Goal: Complete application form: Complete application form

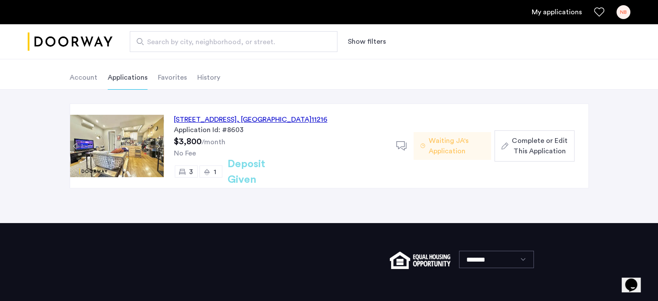
scroll to position [39, 0]
click at [590, 198] on div "[STREET_ADDRESS] Application Id: #8603 $3,800 /month No Fee 3 1 Deposit Given D…" at bounding box center [329, 156] width 658 height 133
click at [545, 141] on span "Complete or Edit This Application" at bounding box center [539, 145] width 55 height 21
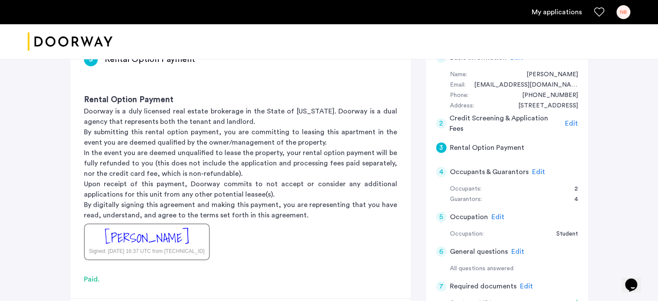
scroll to position [173, 0]
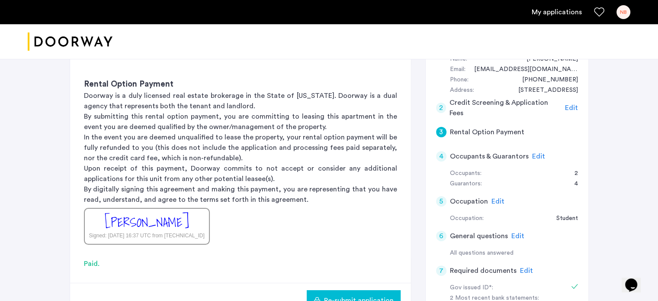
drag, startPoint x: 539, startPoint y: 154, endPoint x: 595, endPoint y: 196, distance: 70.5
click at [539, 154] on span "Edit" at bounding box center [538, 156] width 13 height 7
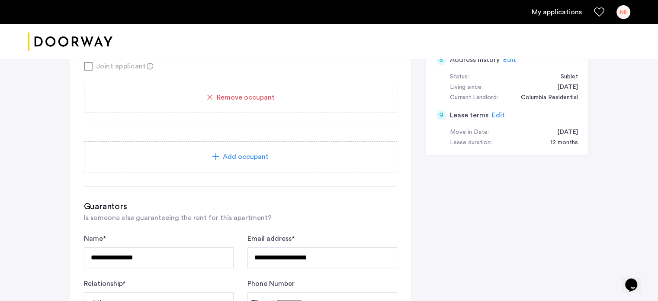
scroll to position [476, 0]
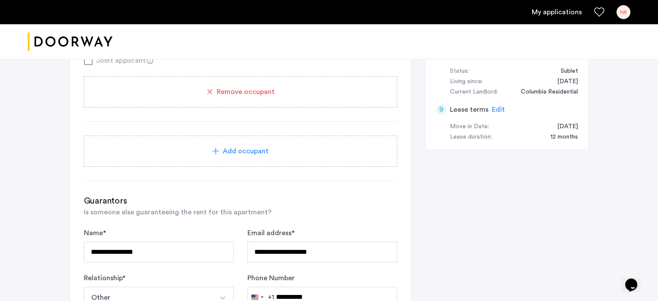
click at [265, 150] on span "Add occupant" at bounding box center [246, 151] width 46 height 10
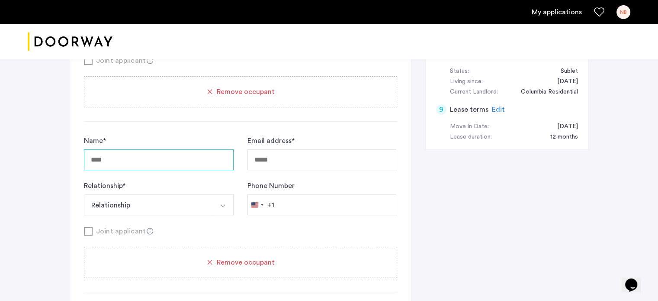
click at [182, 158] on input "Name *" at bounding box center [159, 159] width 150 height 21
type input "******"
click at [278, 161] on input "Email address *" at bounding box center [322, 159] width 150 height 21
type input "*"
click at [169, 163] on input "******" at bounding box center [159, 159] width 150 height 21
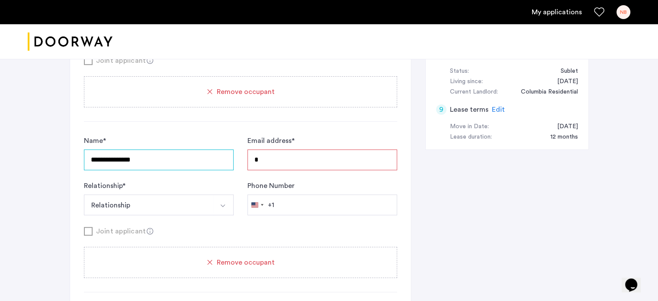
type input "**********"
click at [271, 157] on input "*" at bounding box center [322, 159] width 150 height 21
type input "**********"
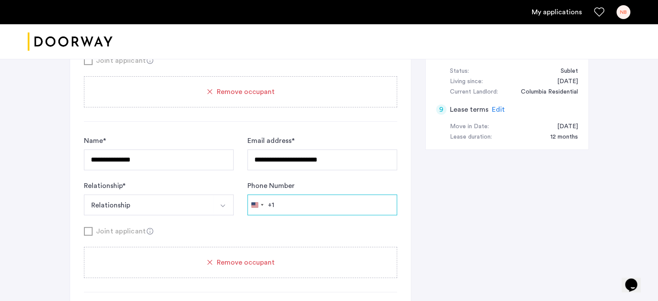
click at [296, 199] on input "Phone Number" at bounding box center [322, 204] width 150 height 21
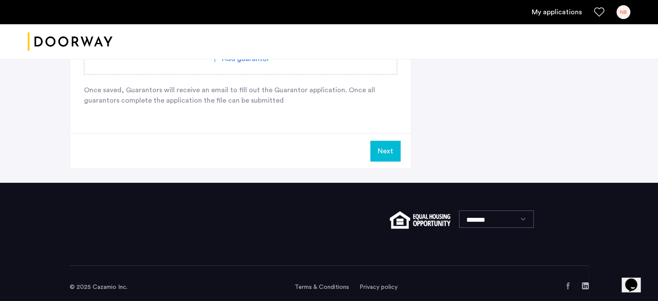
type input "**********"
click at [385, 145] on button "Next" at bounding box center [385, 151] width 30 height 21
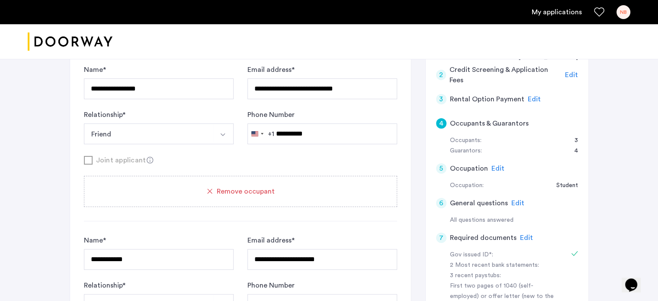
scroll to position [185, 0]
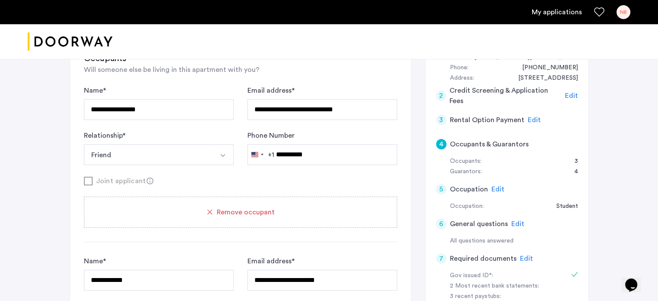
click at [531, 120] on span "Edit" at bounding box center [534, 119] width 13 height 7
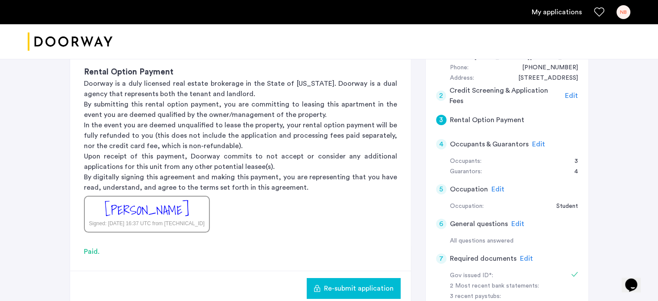
scroll to position [315, 0]
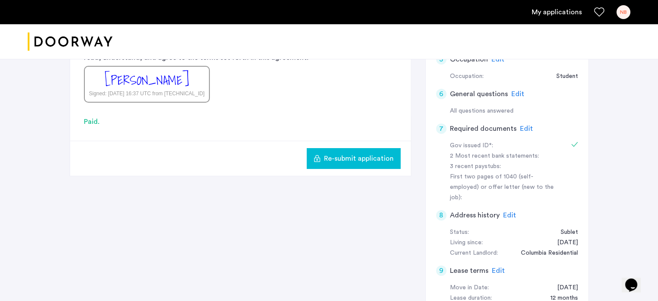
click at [378, 156] on span "Re-submit application" at bounding box center [359, 158] width 70 height 10
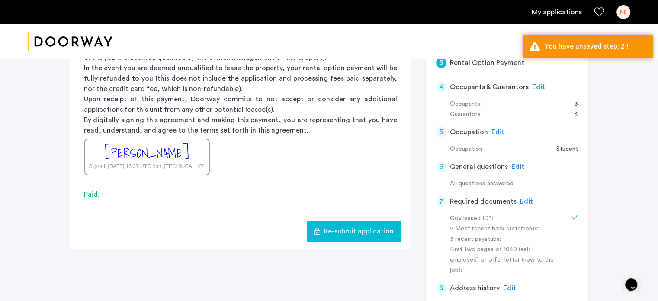
scroll to position [185, 0]
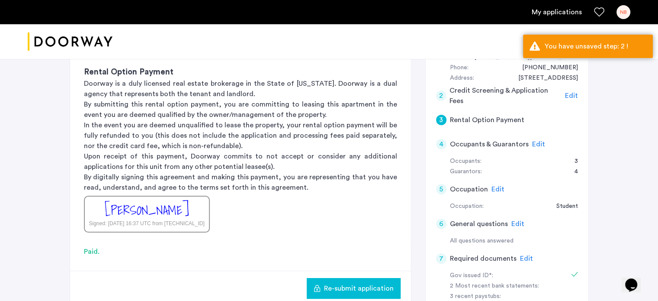
click at [569, 95] on span "Edit" at bounding box center [571, 95] width 13 height 7
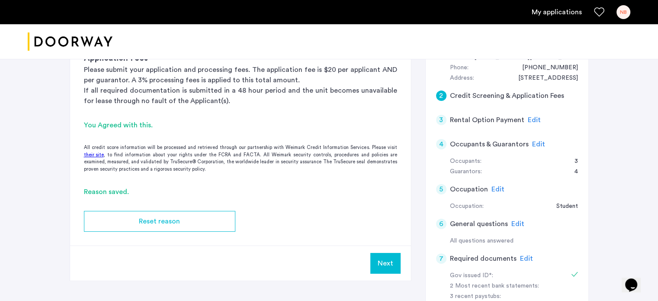
click at [384, 262] on button "Next" at bounding box center [385, 263] width 30 height 21
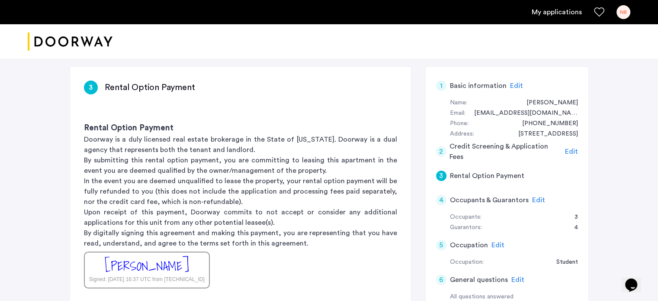
scroll to position [216, 0]
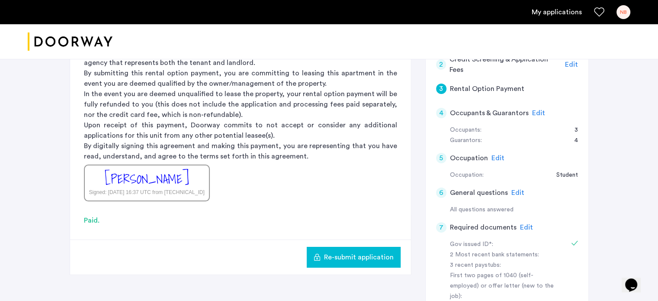
click at [367, 255] on span "Re-submit application" at bounding box center [359, 257] width 70 height 10
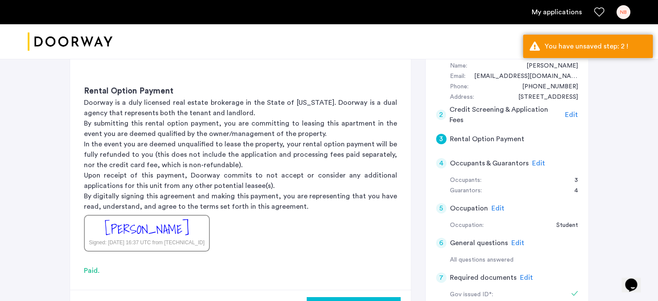
scroll to position [130, 0]
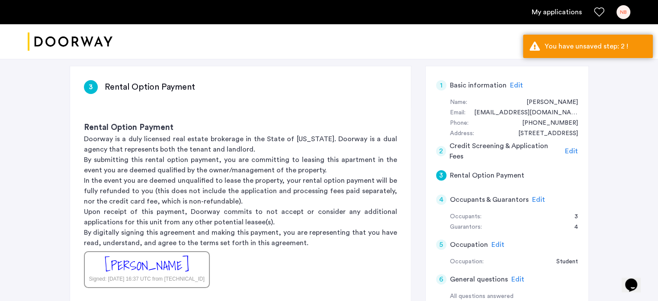
click at [571, 150] on span "Edit" at bounding box center [571, 151] width 13 height 7
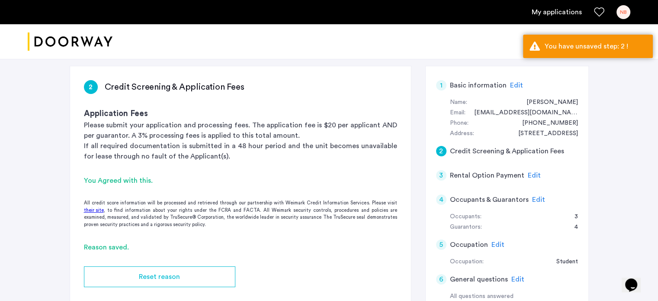
click at [97, 208] on link "their site" at bounding box center [94, 210] width 20 height 7
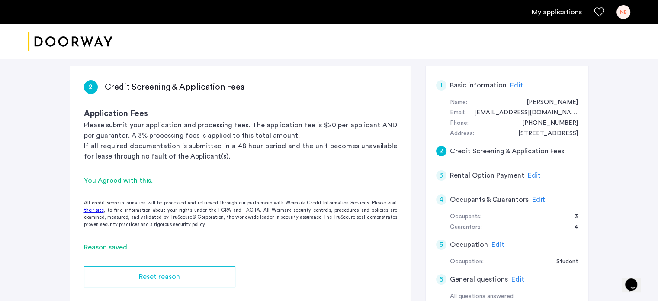
click at [531, 173] on span "Edit" at bounding box center [534, 175] width 13 height 7
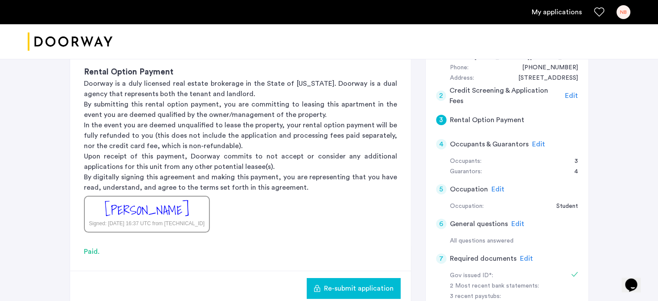
scroll to position [260, 0]
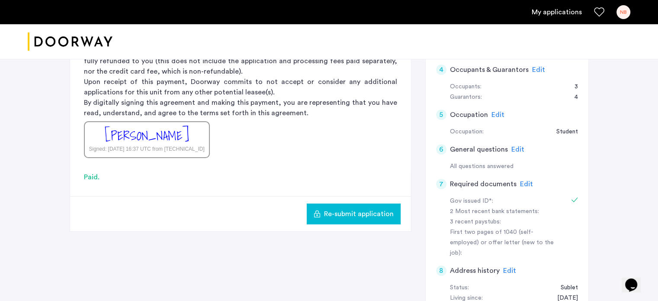
click at [363, 212] on span "Re-submit application" at bounding box center [359, 214] width 70 height 10
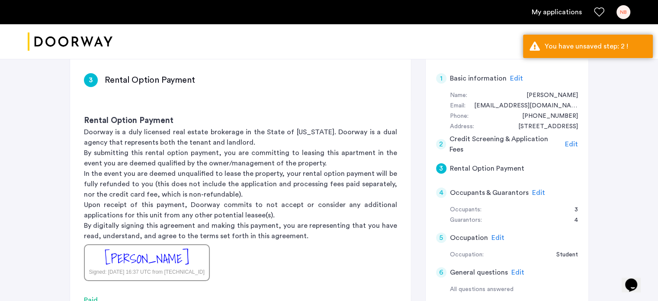
scroll to position [87, 0]
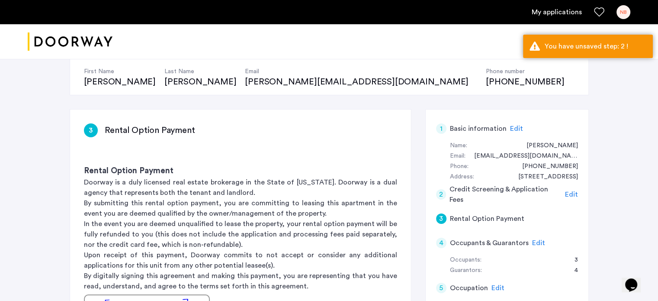
click at [570, 193] on span "Edit" at bounding box center [571, 194] width 13 height 7
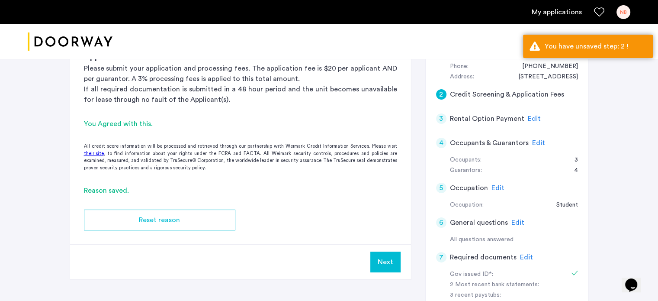
scroll to position [260, 0]
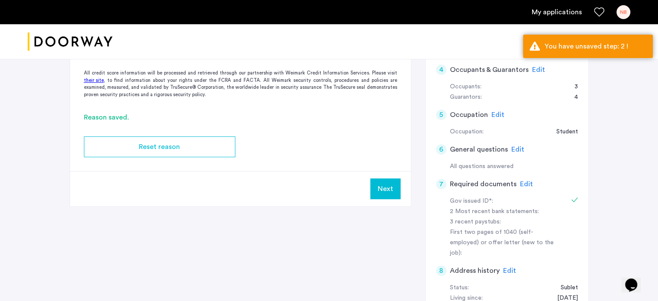
click at [392, 187] on button "Next" at bounding box center [385, 188] width 30 height 21
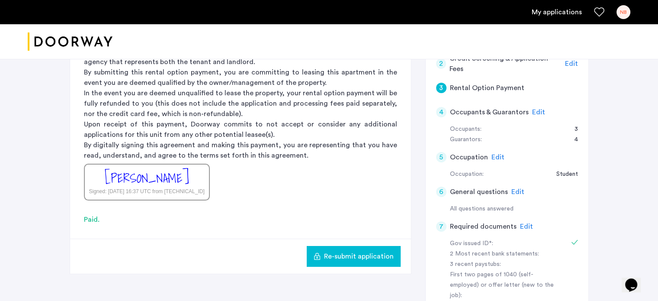
scroll to position [303, 0]
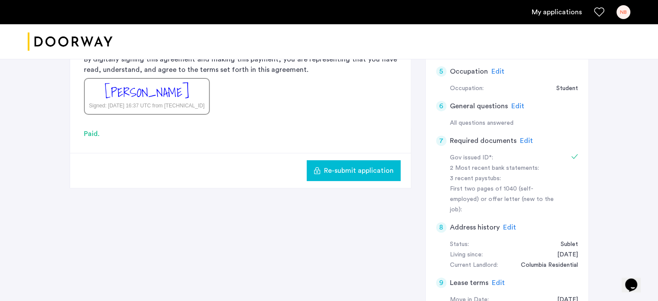
click at [351, 174] on span "Re-submit application" at bounding box center [359, 170] width 70 height 10
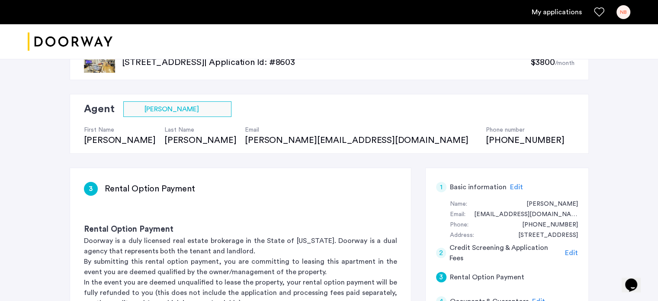
scroll to position [87, 0]
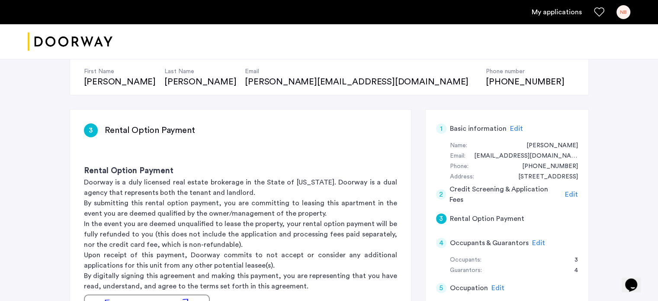
click at [569, 194] on span "Edit" at bounding box center [571, 194] width 13 height 7
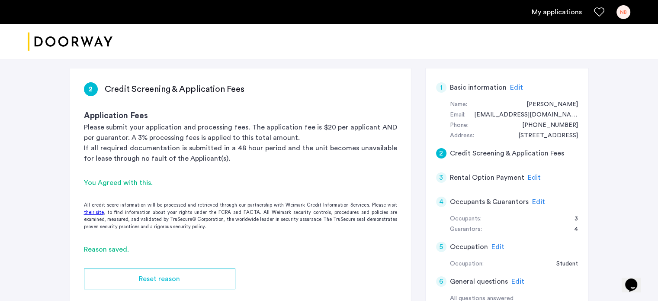
scroll to position [260, 0]
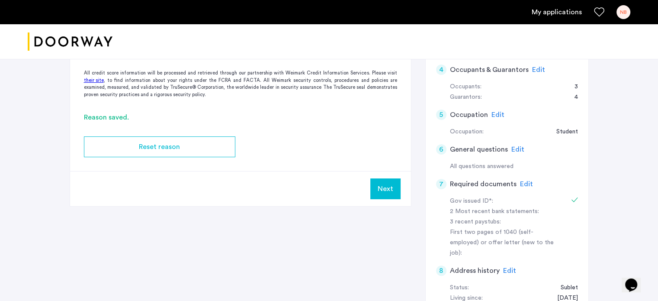
click at [376, 188] on button "Next" at bounding box center [385, 188] width 30 height 21
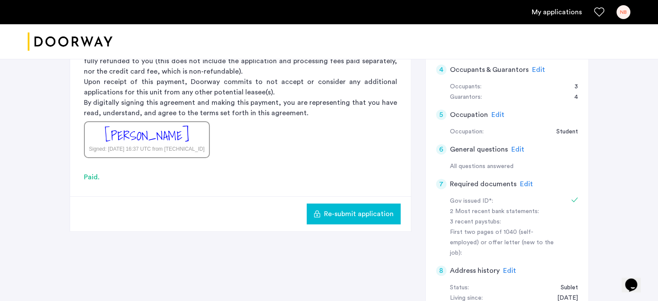
click at [361, 210] on span "Re-submit application" at bounding box center [359, 214] width 70 height 10
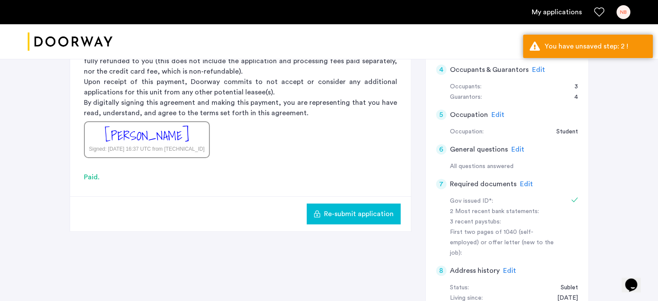
scroll to position [130, 0]
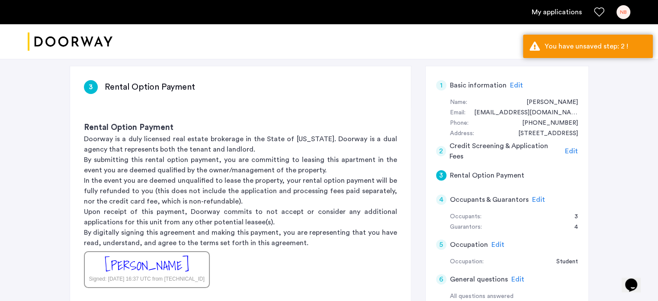
click at [512, 85] on span "Edit" at bounding box center [516, 85] width 13 height 7
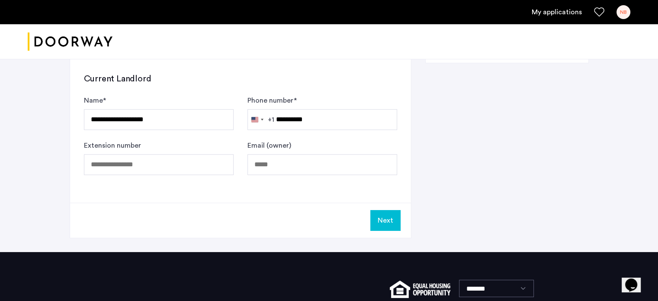
scroll to position [637, 0]
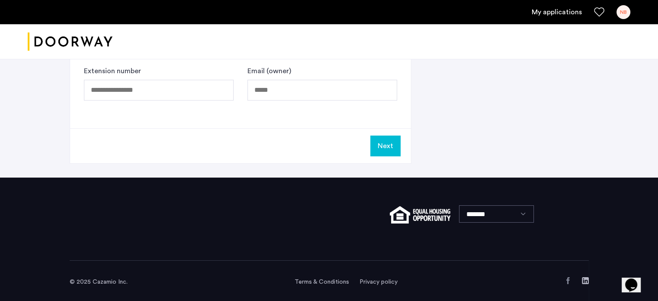
click at [388, 145] on button "Next" at bounding box center [385, 145] width 30 height 21
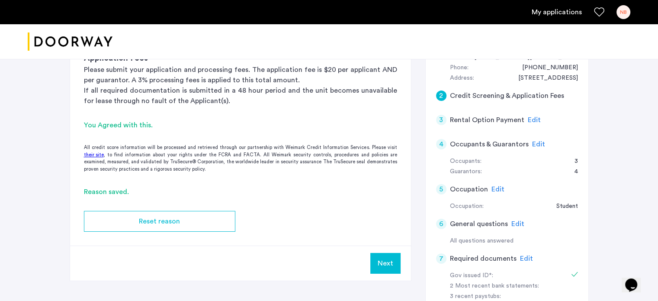
scroll to position [260, 0]
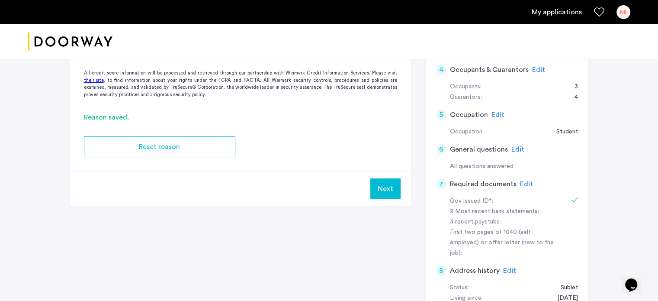
click at [380, 189] on button "Next" at bounding box center [385, 188] width 30 height 21
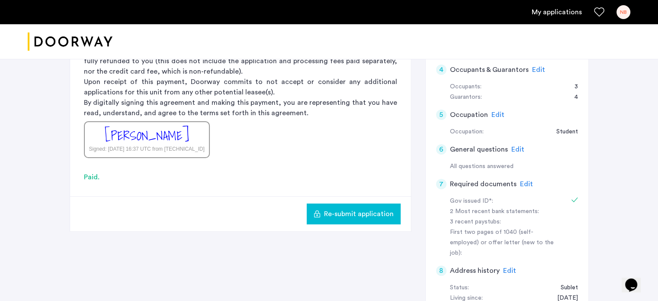
click at [360, 206] on button "Re-submit application" at bounding box center [354, 213] width 94 height 21
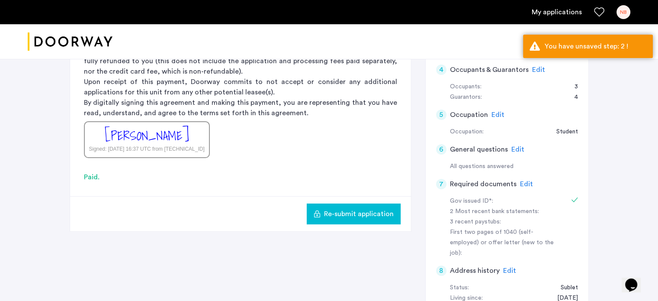
click at [566, 8] on link "My applications" at bounding box center [557, 12] width 50 height 10
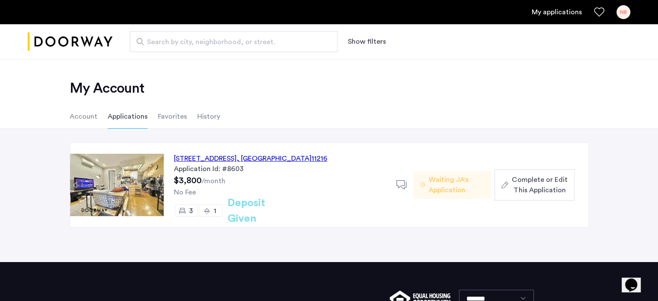
click at [522, 191] on span "Complete or Edit This Application" at bounding box center [539, 184] width 55 height 21
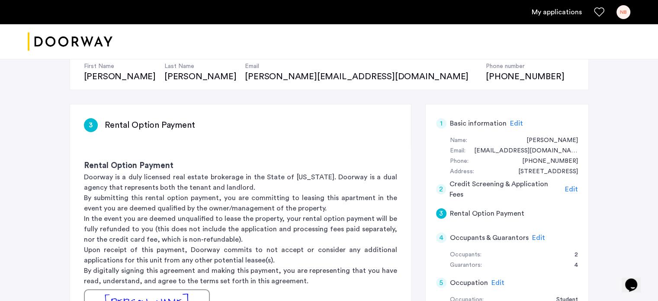
scroll to position [87, 0]
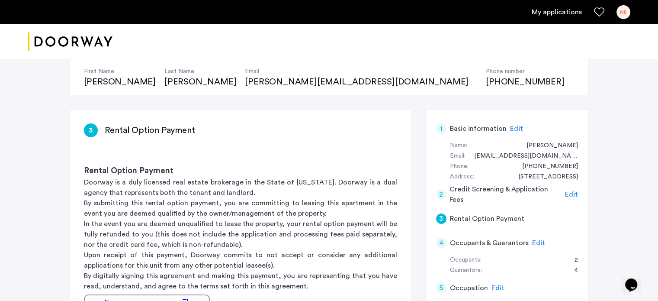
click at [568, 193] on span "Edit" at bounding box center [571, 194] width 13 height 7
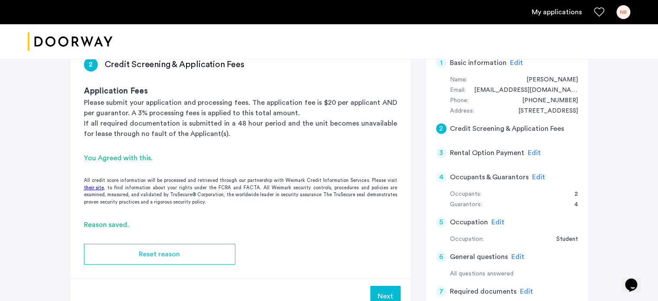
scroll to position [173, 0]
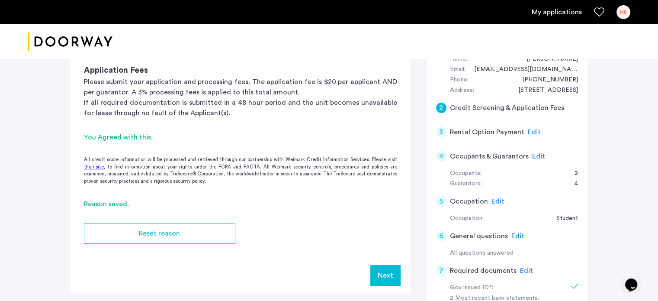
click at [388, 271] on button "Next" at bounding box center [385, 275] width 30 height 21
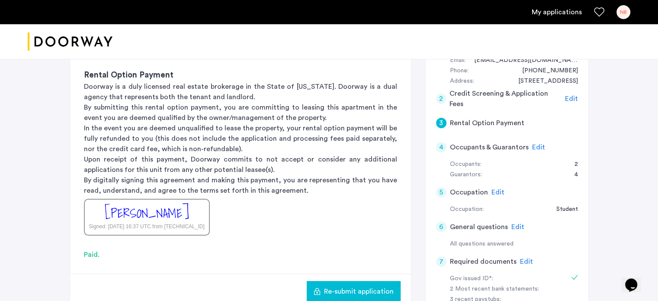
scroll to position [216, 0]
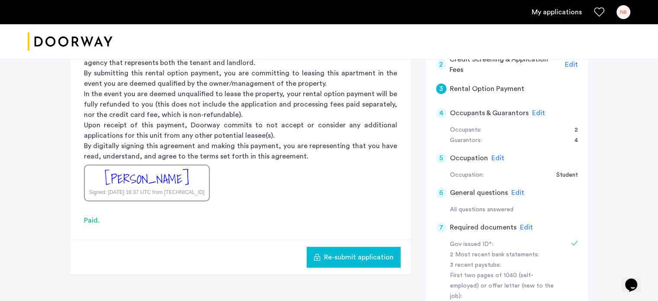
click at [374, 257] on span "Re-submit application" at bounding box center [359, 257] width 70 height 10
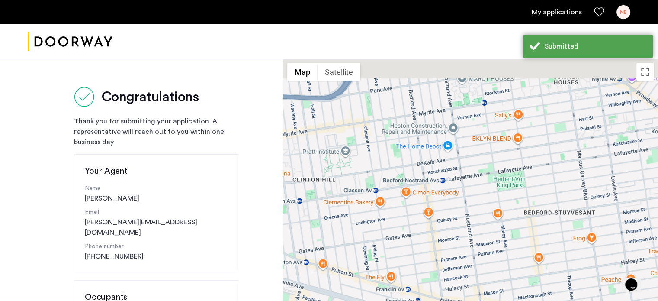
click at [554, 10] on link "My applications" at bounding box center [557, 12] width 50 height 10
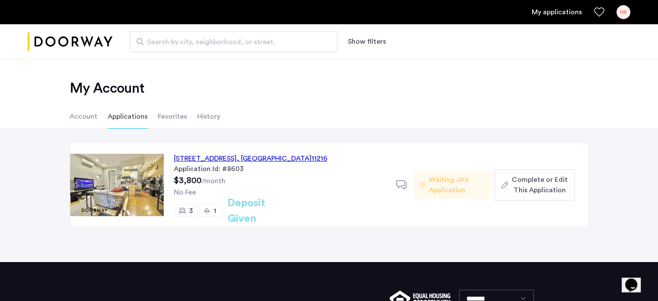
click at [519, 186] on span "Complete or Edit This Application" at bounding box center [539, 184] width 55 height 21
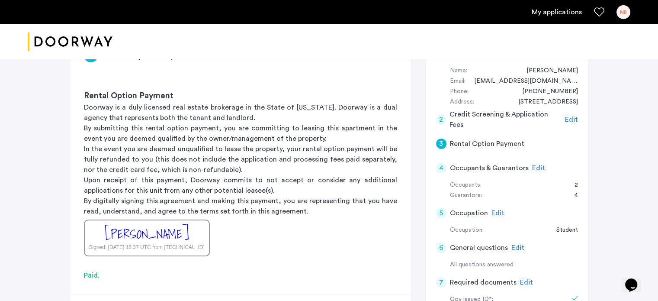
scroll to position [173, 0]
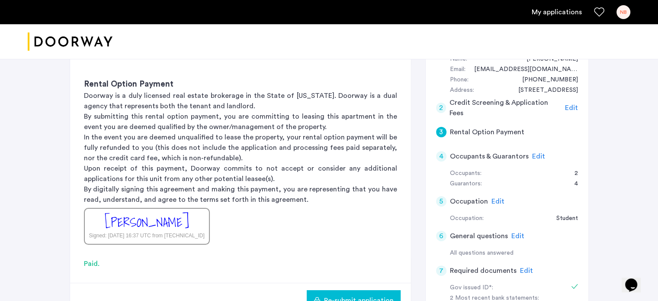
click at [533, 154] on span "Edit" at bounding box center [538, 156] width 13 height 7
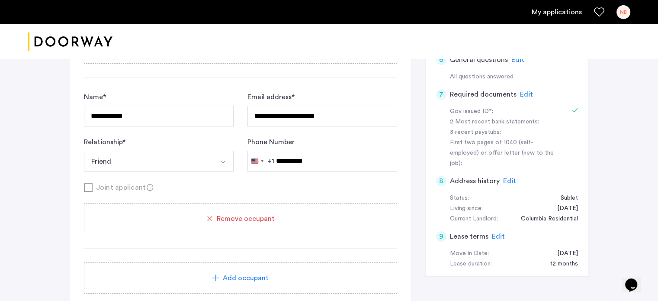
scroll to position [433, 0]
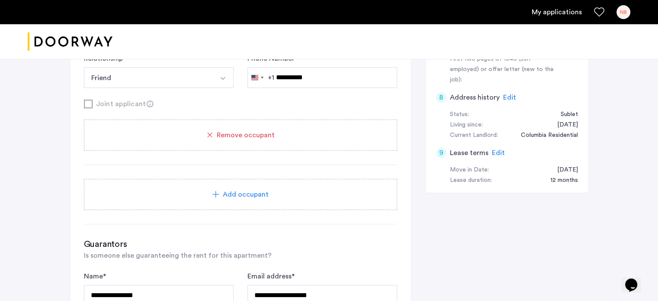
click at [252, 187] on div "Add occupant" at bounding box center [240, 194] width 313 height 31
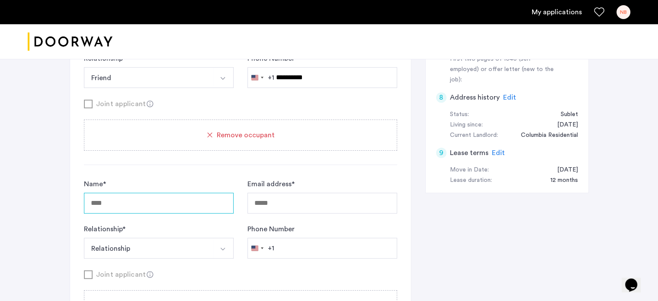
click at [169, 206] on input "Name *" at bounding box center [159, 203] width 150 height 21
type input "**********"
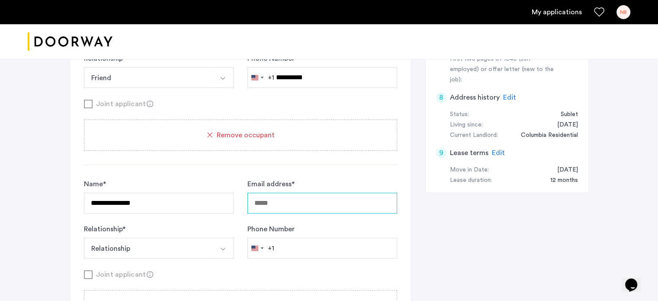
click at [306, 203] on input "Email address *" at bounding box center [322, 203] width 150 height 21
type input "**********"
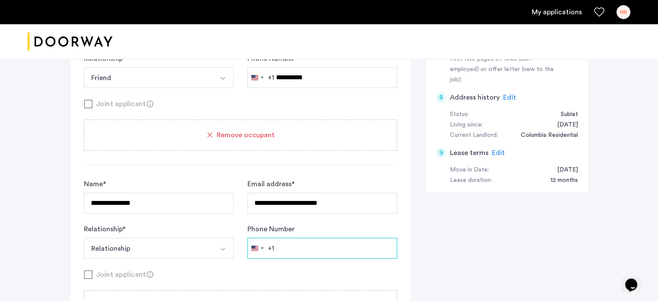
click at [286, 249] on input "Phone Number" at bounding box center [322, 248] width 150 height 21
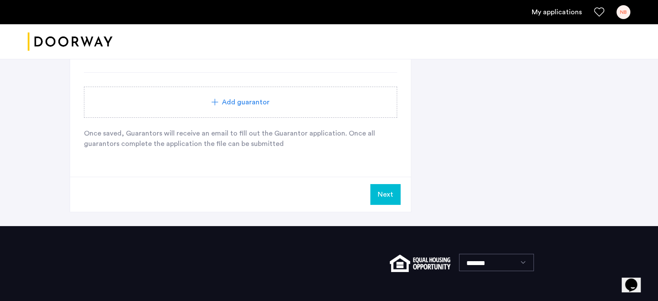
type input "**********"
click at [385, 192] on button "Next" at bounding box center [385, 194] width 30 height 21
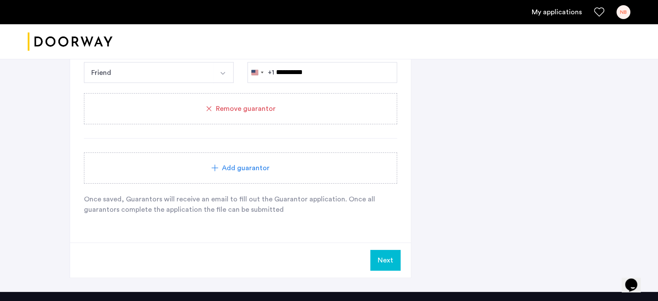
scroll to position [1440, 0]
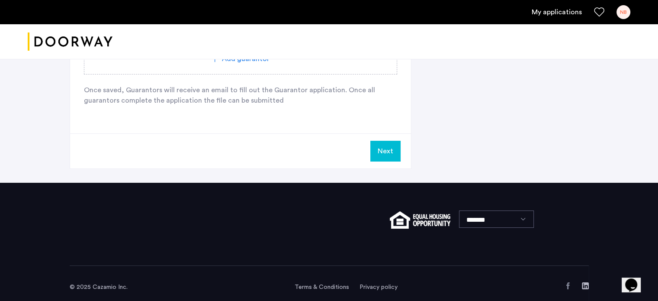
click at [386, 150] on button "Next" at bounding box center [385, 151] width 30 height 21
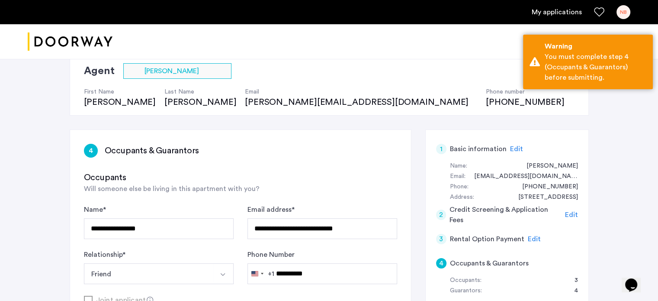
scroll to position [41, 0]
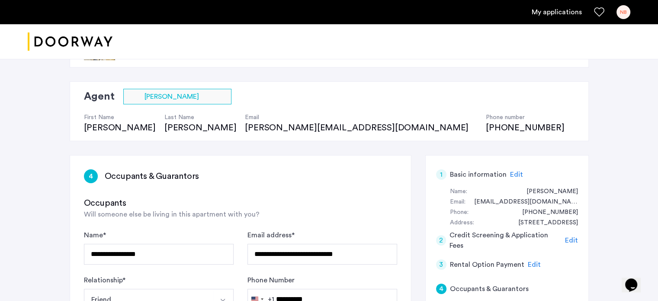
click at [516, 173] on span "Edit" at bounding box center [516, 174] width 13 height 7
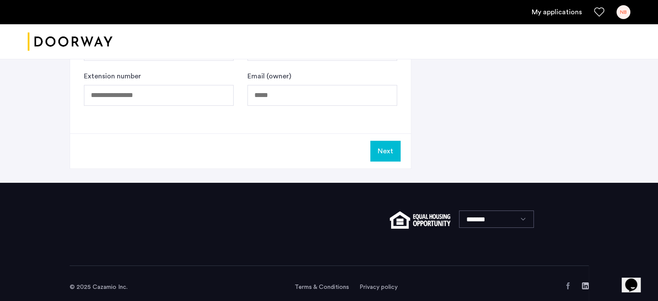
scroll to position [637, 0]
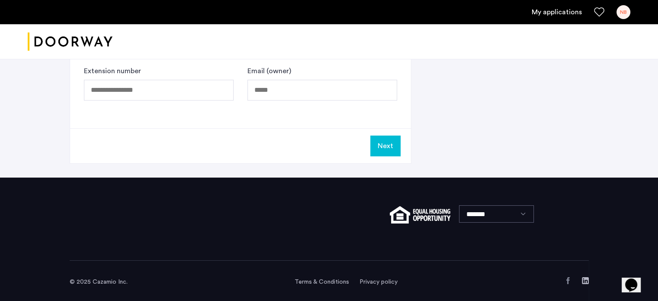
click at [388, 140] on button "Next" at bounding box center [385, 145] width 30 height 21
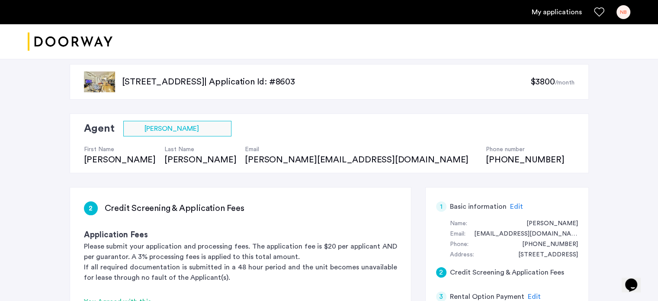
scroll to position [173, 0]
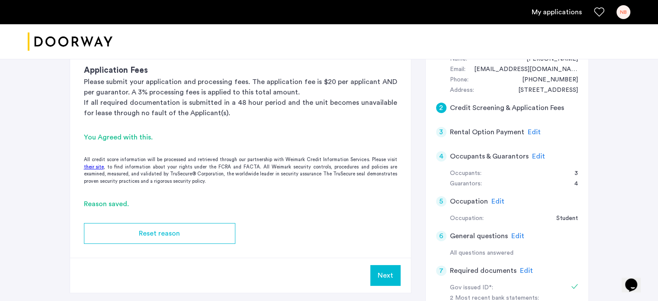
click at [395, 275] on button "Next" at bounding box center [385, 275] width 30 height 21
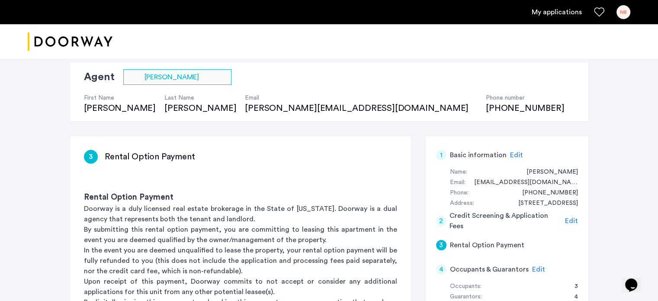
scroll to position [216, 0]
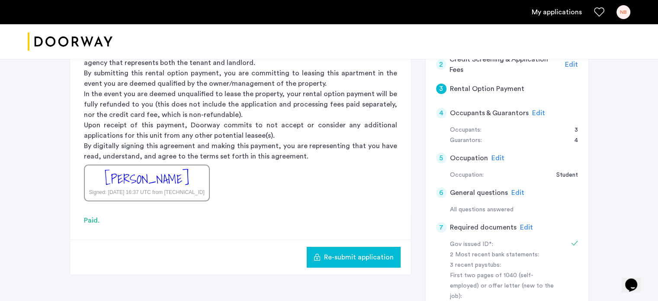
click at [534, 110] on span "Edit" at bounding box center [538, 112] width 13 height 7
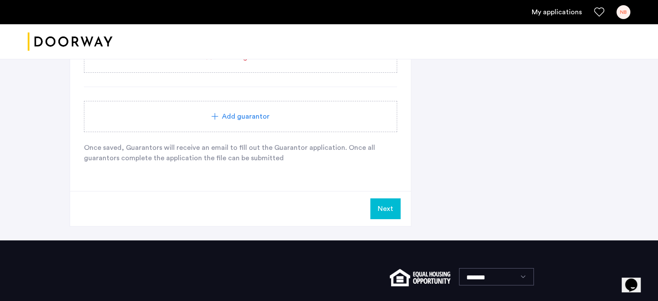
scroll to position [1357, 0]
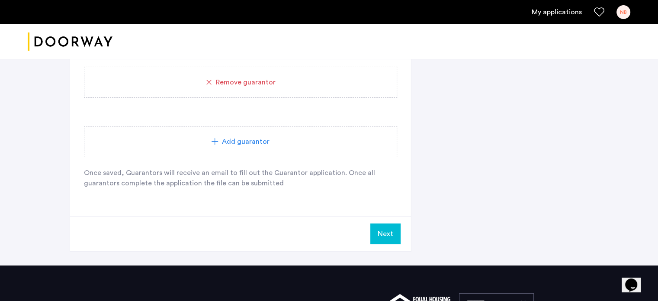
click at [386, 228] on button "Next" at bounding box center [385, 233] width 30 height 21
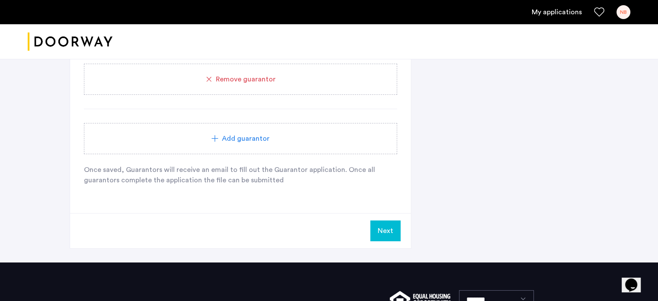
scroll to position [1415, 0]
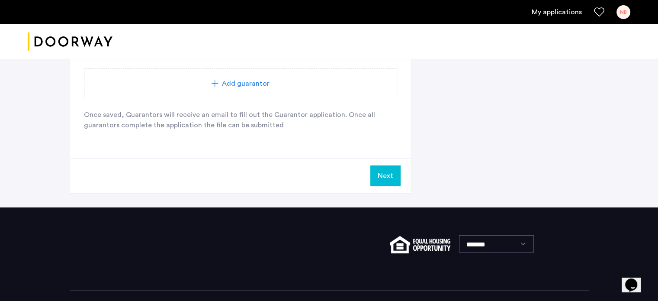
click at [381, 167] on button "Next" at bounding box center [385, 175] width 30 height 21
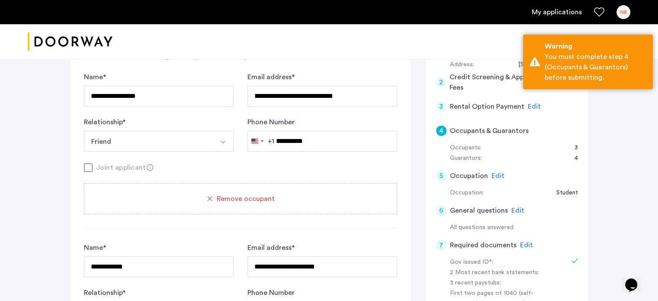
scroll to position [186, 0]
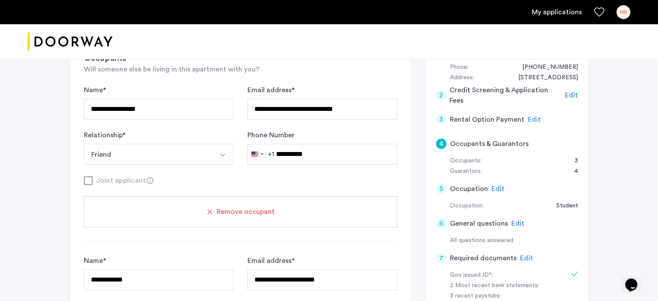
click at [547, 8] on link "My applications" at bounding box center [557, 12] width 50 height 10
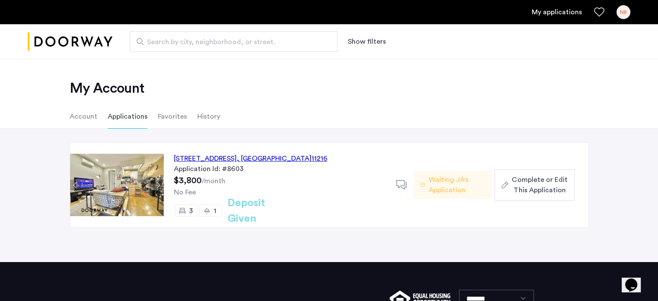
click at [312, 157] on span ", [GEOGRAPHIC_DATA]" at bounding box center [274, 158] width 75 height 7
click at [532, 188] on span "Complete or Edit This Application" at bounding box center [539, 184] width 55 height 21
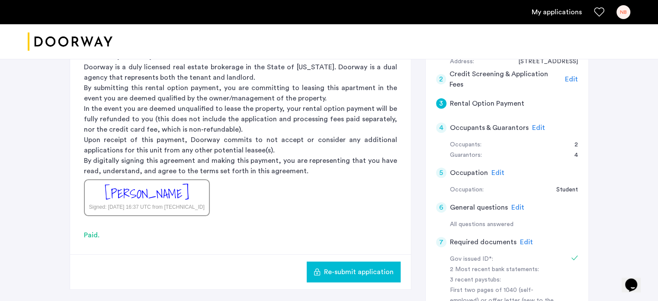
scroll to position [216, 0]
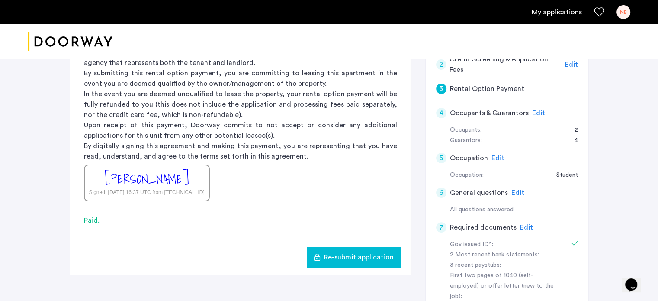
click at [538, 115] on span "Edit" at bounding box center [538, 112] width 13 height 7
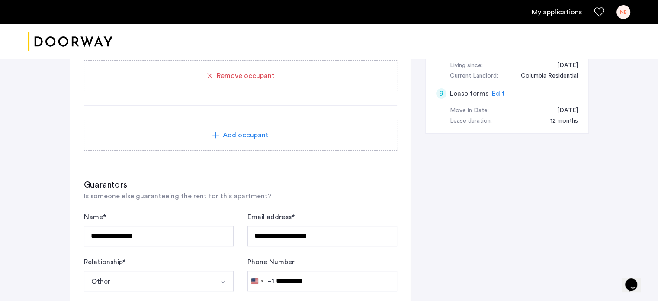
scroll to position [483, 0]
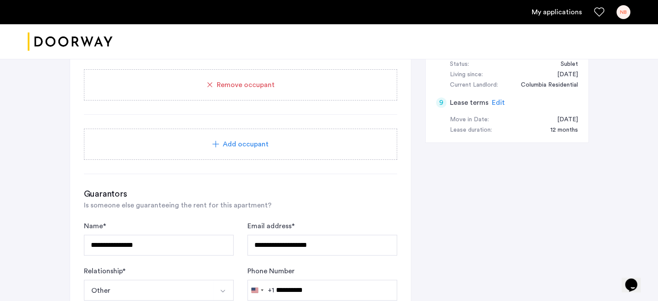
click at [295, 139] on div "Add occupant" at bounding box center [240, 144] width 292 height 10
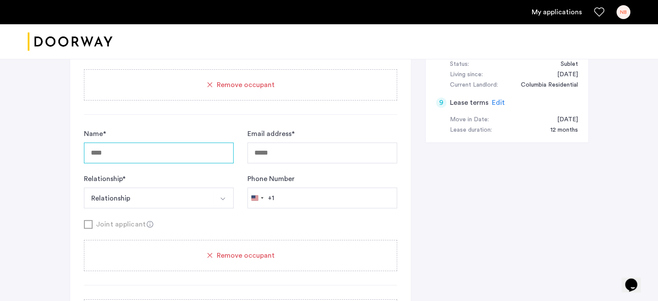
click at [162, 142] on input "Name *" at bounding box center [159, 152] width 150 height 21
type input "**********"
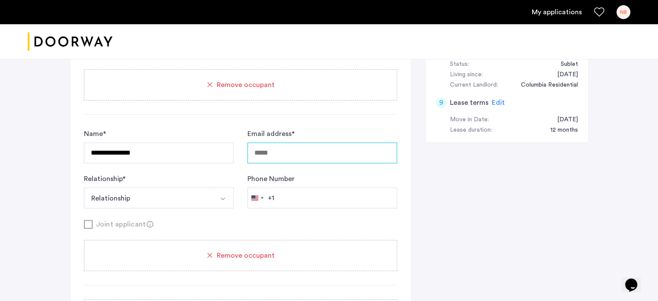
click at [305, 152] on input "Email address *" at bounding box center [322, 152] width 150 height 21
type input "**********"
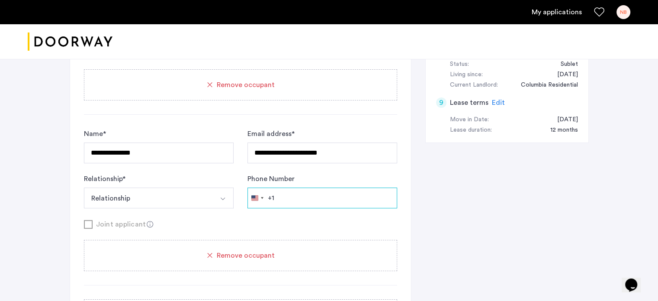
click at [306, 199] on input "Phone Number" at bounding box center [322, 197] width 150 height 21
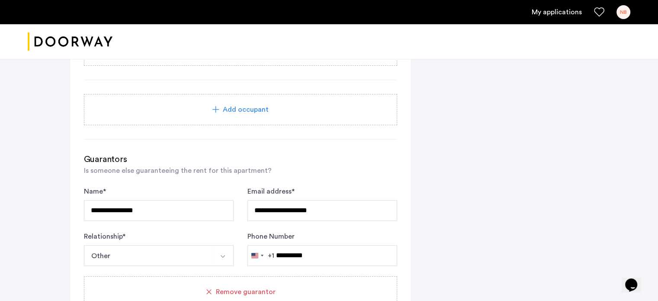
scroll to position [699, 0]
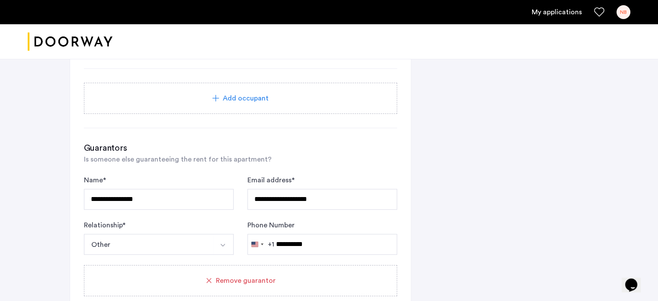
type input "**********"
click at [241, 93] on span "Add occupant" at bounding box center [246, 98] width 46 height 10
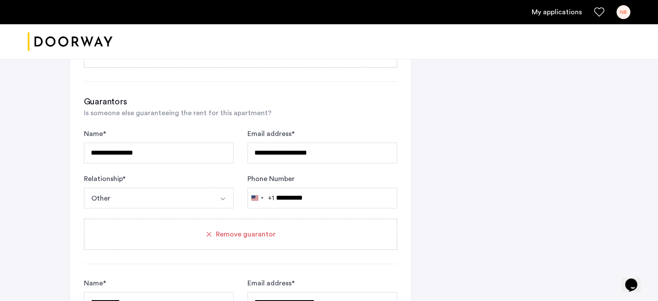
scroll to position [916, 0]
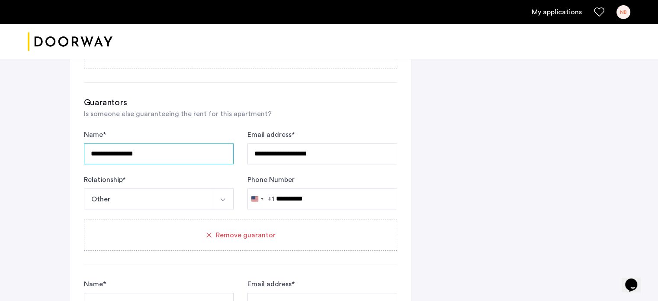
click at [136, 151] on input "**********" at bounding box center [159, 153] width 150 height 21
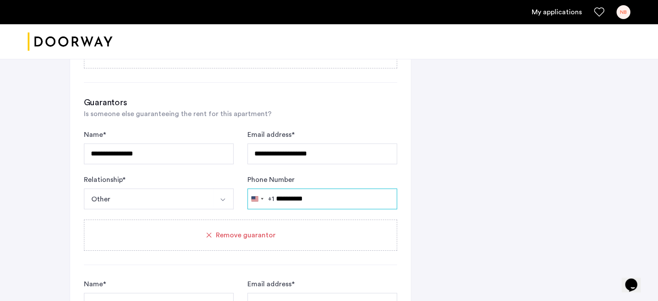
click at [331, 196] on input "**********" at bounding box center [322, 198] width 150 height 21
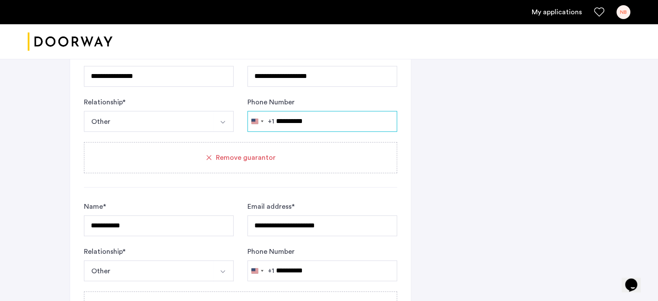
scroll to position [1045, 0]
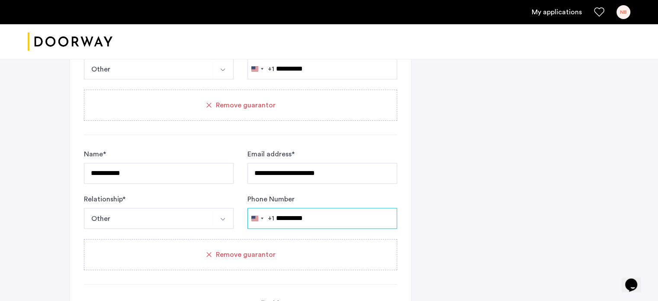
click at [325, 215] on input "**********" at bounding box center [322, 218] width 150 height 21
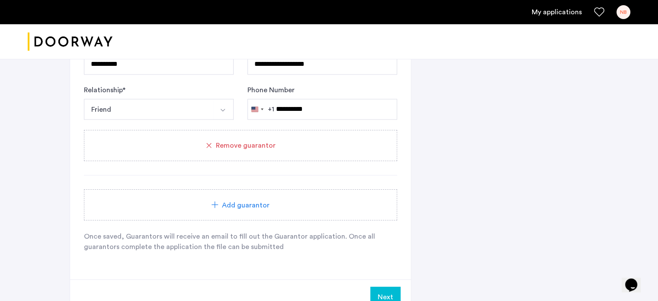
scroll to position [1521, 0]
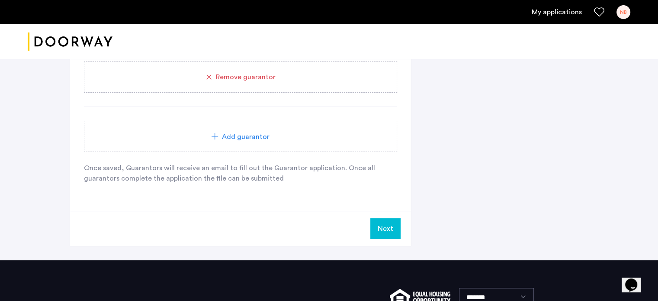
click at [389, 225] on button "Next" at bounding box center [385, 228] width 30 height 21
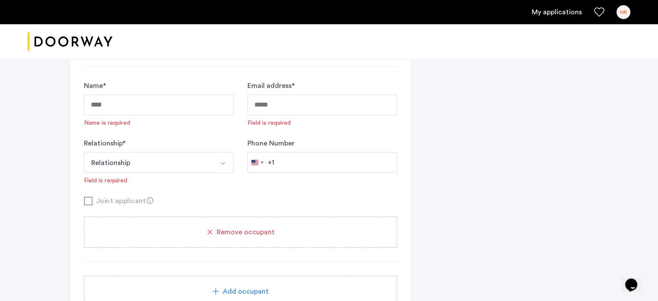
scroll to position [717, 0]
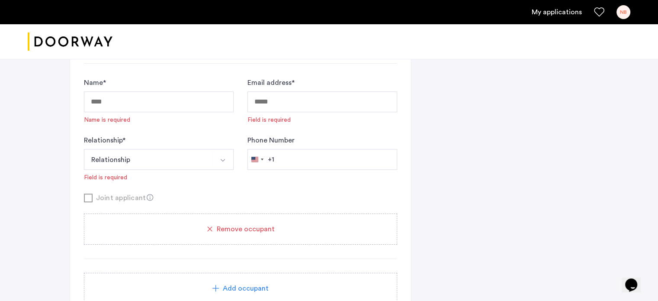
click at [233, 224] on span "Remove occupant" at bounding box center [246, 229] width 58 height 10
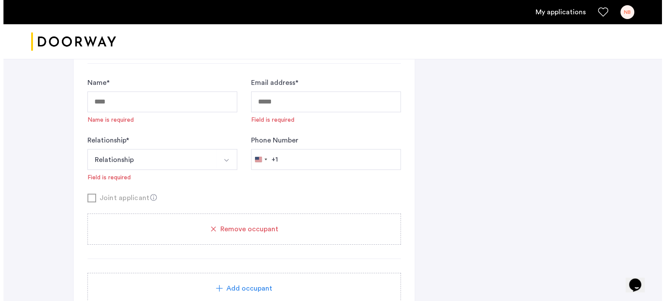
scroll to position [0, 0]
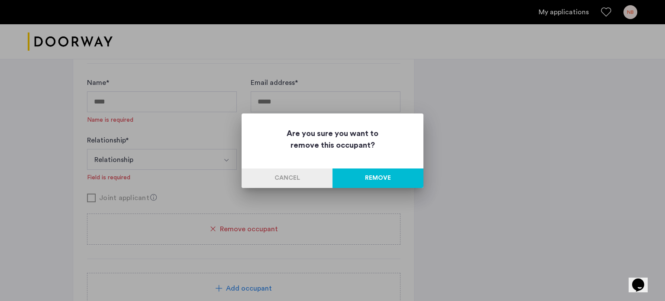
click at [350, 176] on button "Remove" at bounding box center [377, 177] width 91 height 19
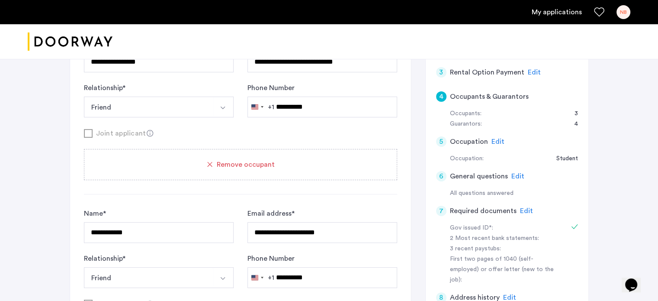
scroll to position [197, 0]
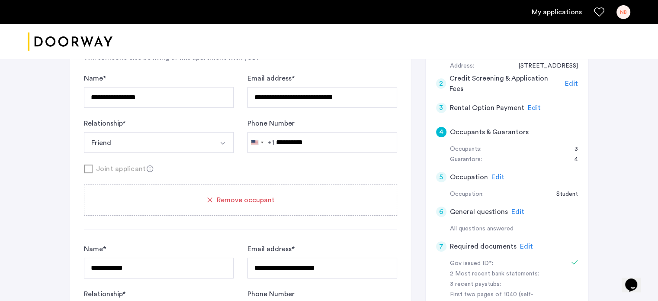
click at [493, 174] on span "Edit" at bounding box center [498, 177] width 13 height 7
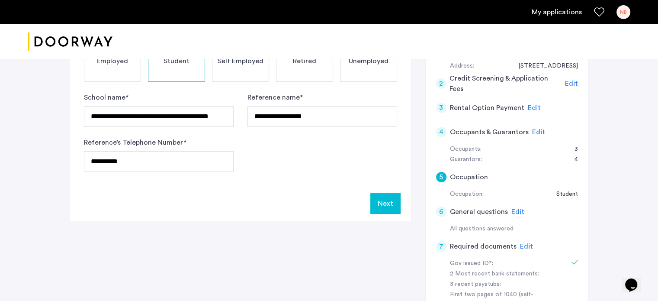
click at [532, 129] on span "Edit" at bounding box center [538, 132] width 13 height 7
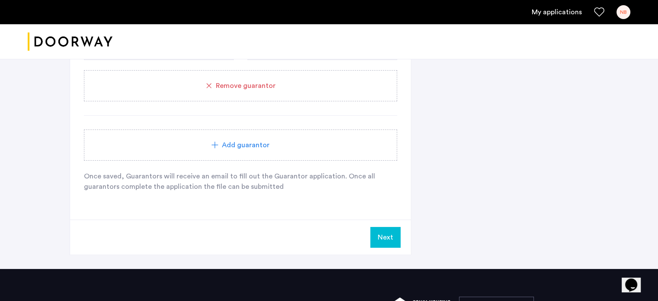
scroll to position [1444, 0]
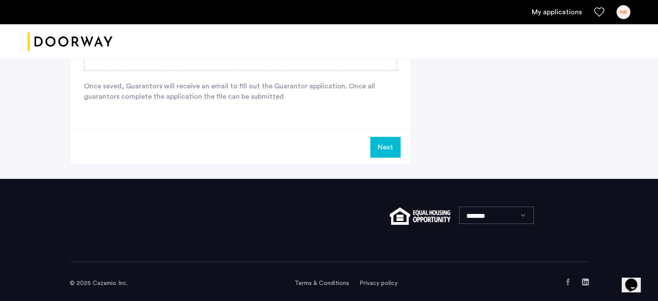
click at [385, 138] on button "Next" at bounding box center [385, 147] width 30 height 21
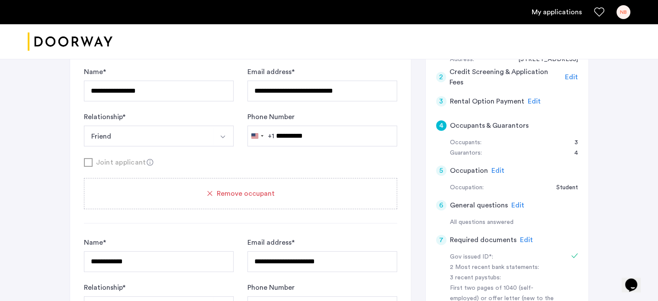
scroll to position [196, 0]
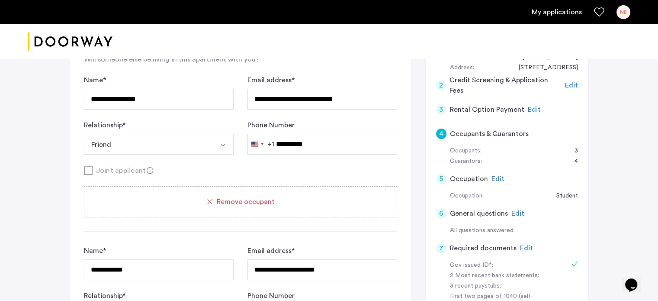
click at [531, 108] on span "Edit" at bounding box center [534, 109] width 13 height 7
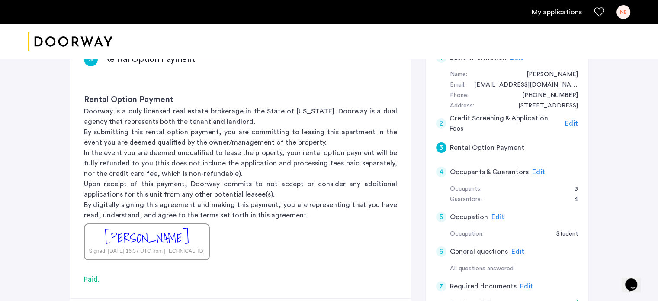
scroll to position [152, 0]
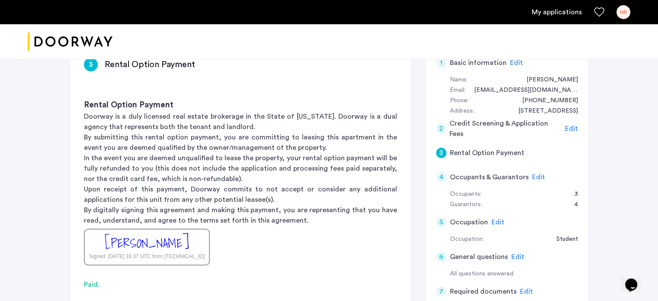
click at [535, 174] on span "Edit" at bounding box center [538, 177] width 13 height 7
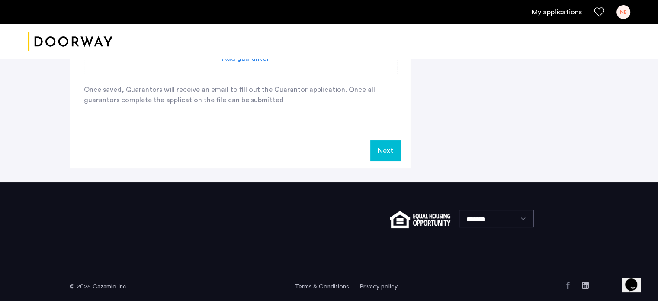
scroll to position [1444, 0]
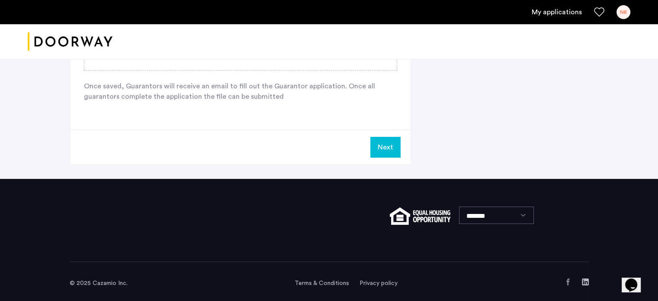
click at [383, 145] on button "Next" at bounding box center [385, 147] width 30 height 21
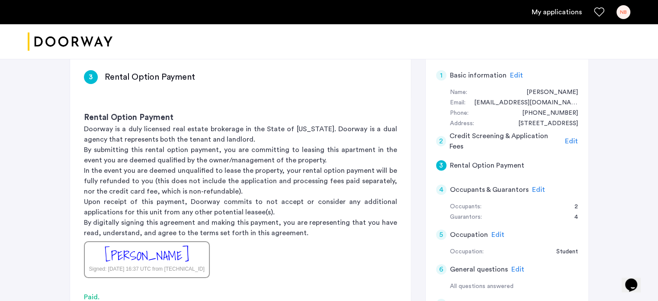
scroll to position [87, 0]
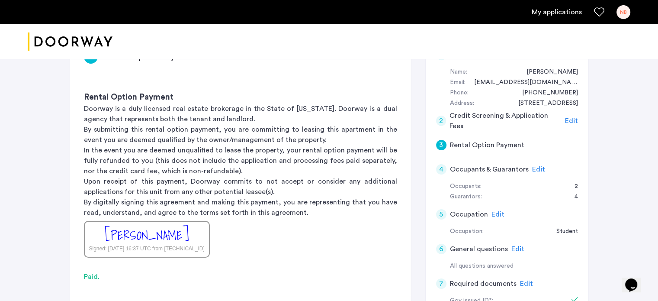
click at [534, 167] on span "Edit" at bounding box center [538, 169] width 13 height 7
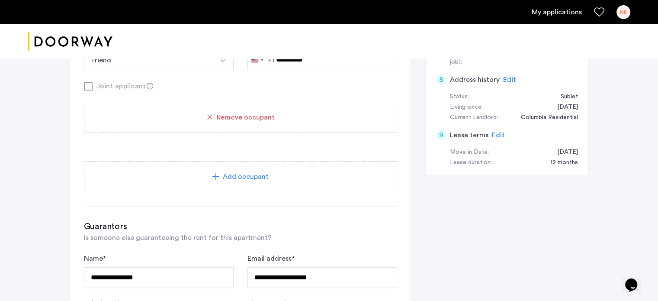
scroll to position [389, 0]
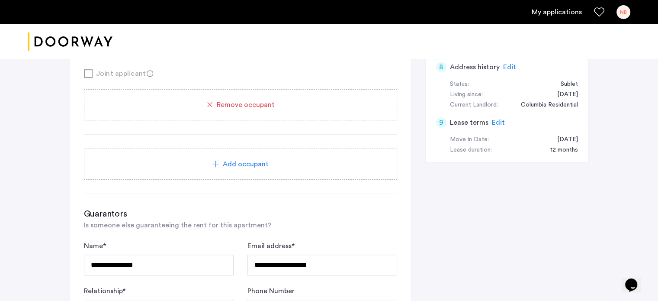
click at [272, 167] on div "Add occupant" at bounding box center [240, 164] width 292 height 10
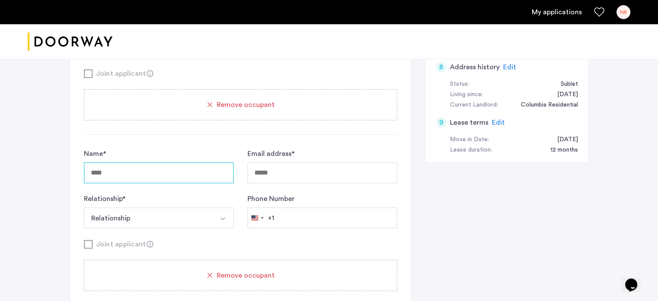
click at [164, 171] on input "Name *" at bounding box center [159, 172] width 150 height 21
type input "**********"
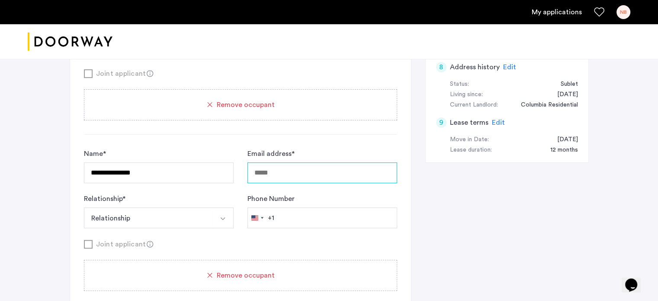
click at [292, 177] on input "Email address *" at bounding box center [322, 172] width 150 height 21
type input "**********"
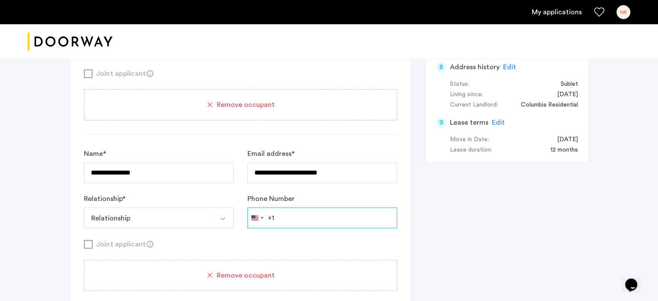
click at [297, 218] on input "Phone Number" at bounding box center [322, 217] width 150 height 21
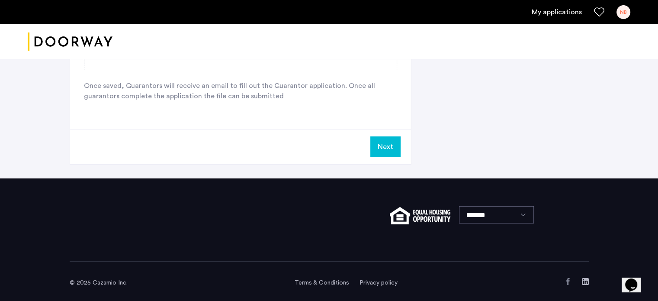
type input "**********"
click at [374, 145] on button "Next" at bounding box center [385, 146] width 30 height 21
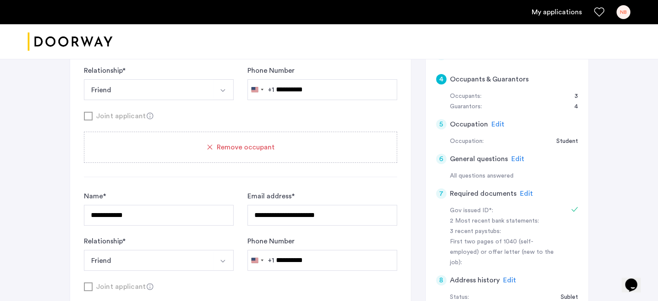
scroll to position [177, 0]
click at [497, 124] on span "Edit" at bounding box center [498, 124] width 13 height 7
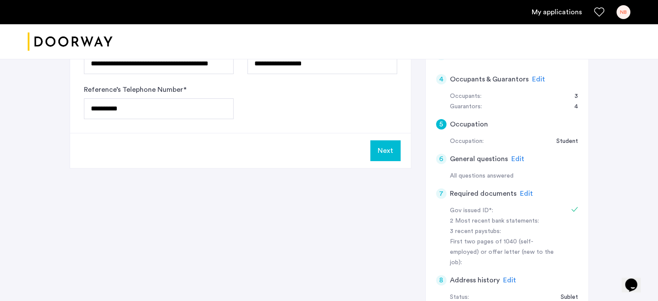
click at [519, 159] on span "Edit" at bounding box center [517, 158] width 13 height 7
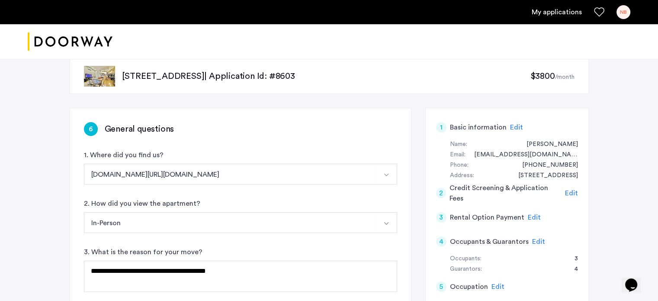
scroll to position [3, 0]
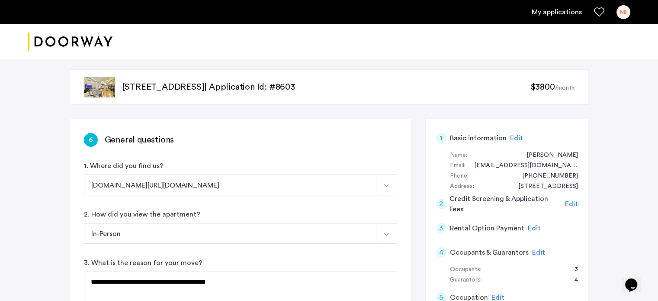
click at [534, 228] on span "Edit" at bounding box center [534, 228] width 13 height 7
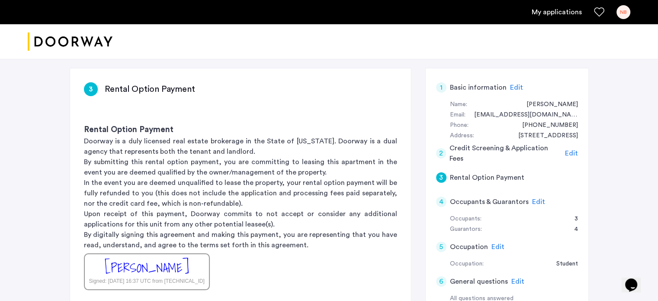
scroll to position [177, 0]
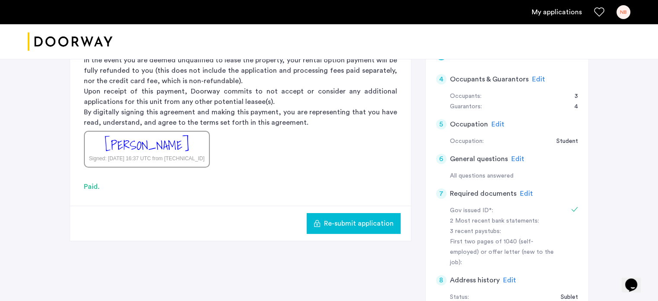
click at [539, 79] on span "Edit" at bounding box center [538, 79] width 13 height 7
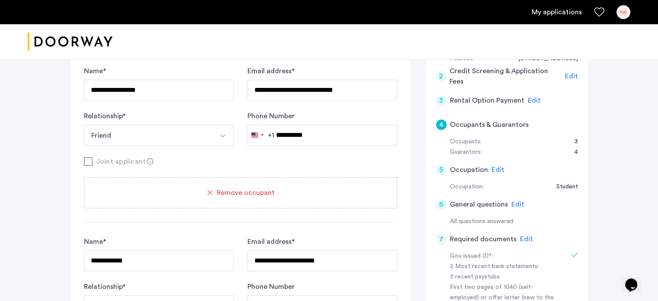
scroll to position [73, 0]
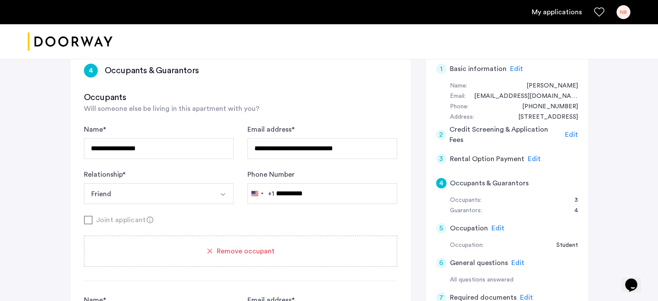
click at [528, 157] on span "Edit" at bounding box center [534, 158] width 13 height 7
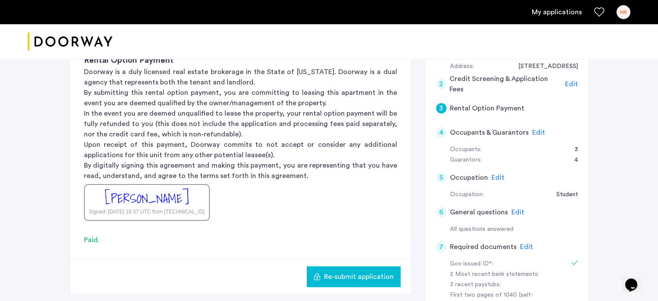
scroll to position [246, 0]
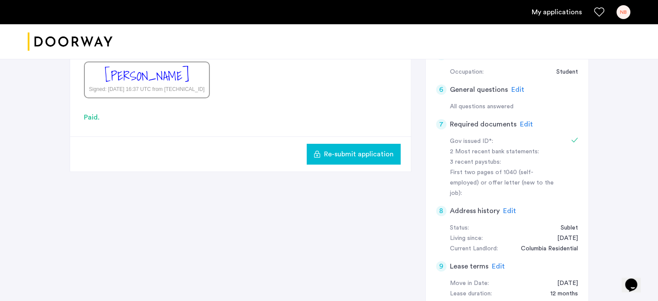
click at [381, 155] on span "Re-submit application" at bounding box center [359, 154] width 70 height 10
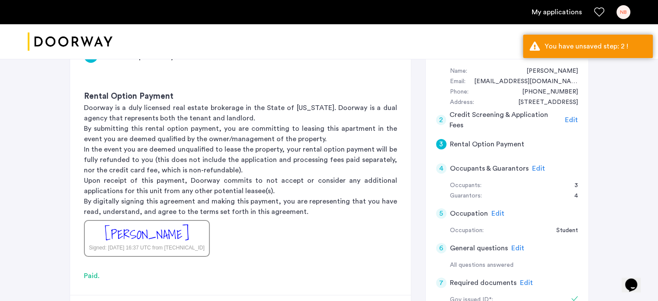
scroll to position [73, 0]
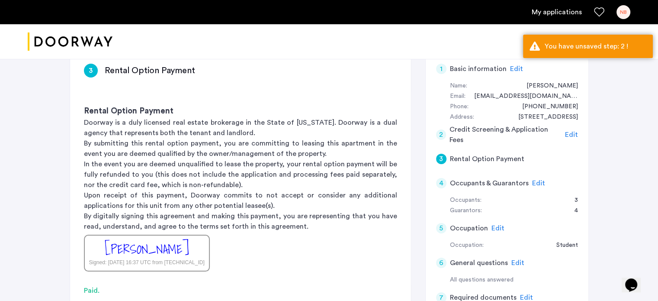
click at [566, 135] on span "Edit" at bounding box center [571, 134] width 13 height 7
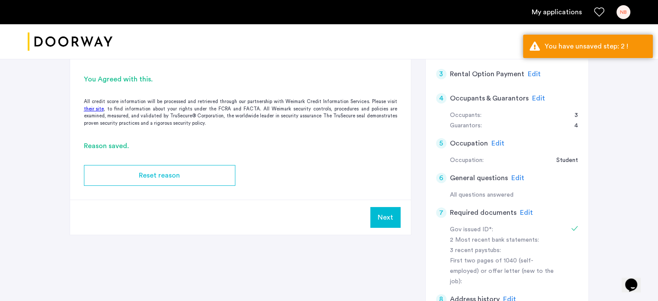
scroll to position [159, 0]
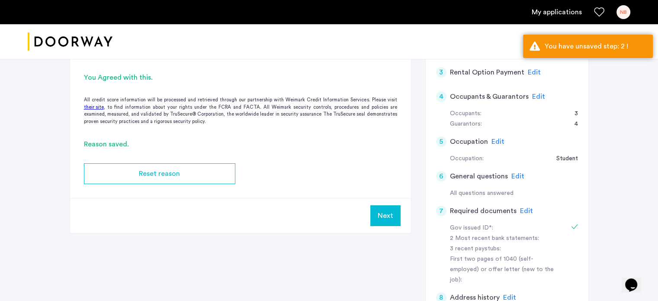
click at [381, 211] on button "Next" at bounding box center [385, 215] width 30 height 21
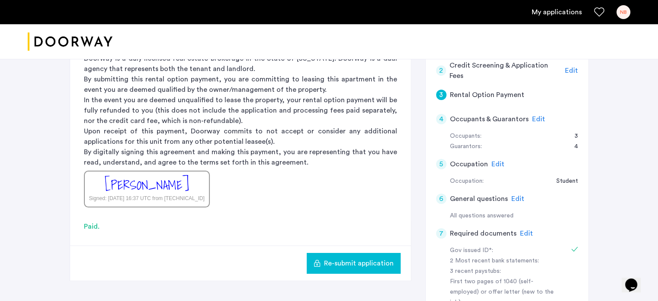
scroll to position [130, 0]
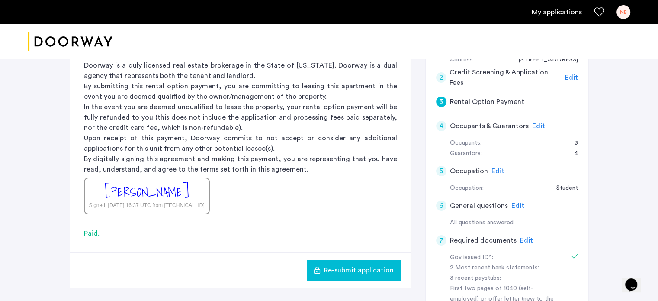
click at [537, 125] on span "Edit" at bounding box center [538, 125] width 13 height 7
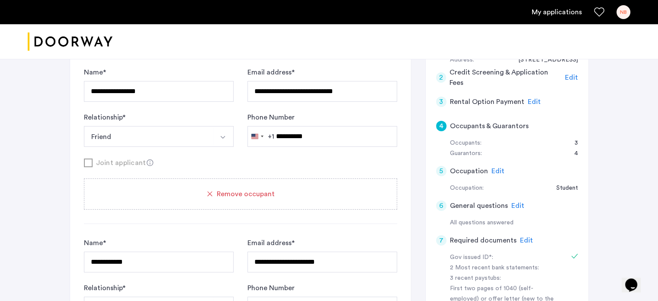
scroll to position [1371, 0]
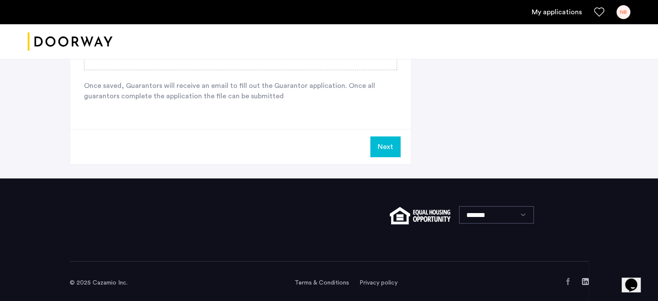
click at [390, 140] on button "Next" at bounding box center [385, 146] width 30 height 21
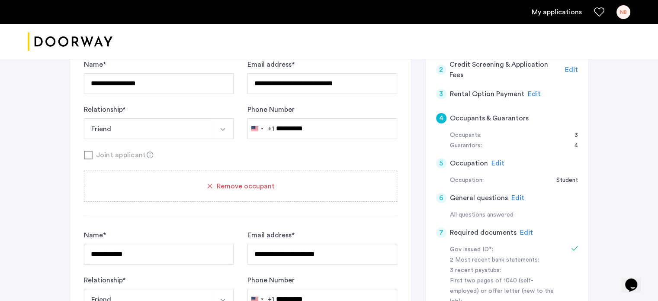
scroll to position [116, 0]
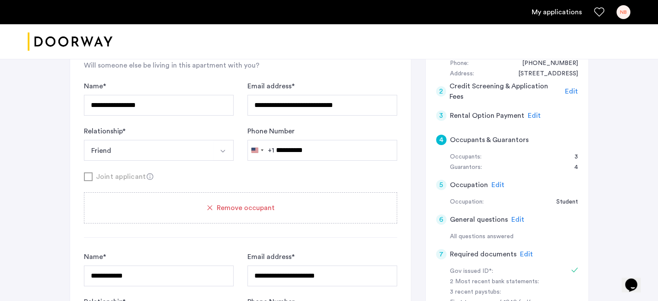
click at [529, 116] on span "Edit" at bounding box center [534, 115] width 13 height 7
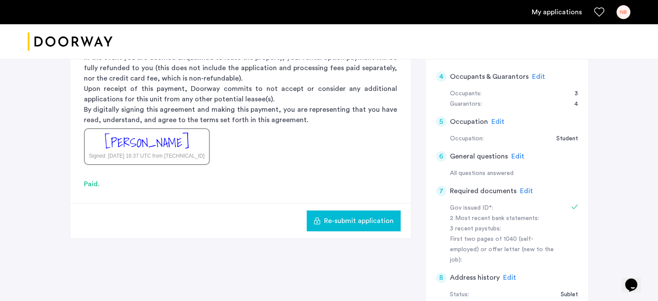
scroll to position [159, 0]
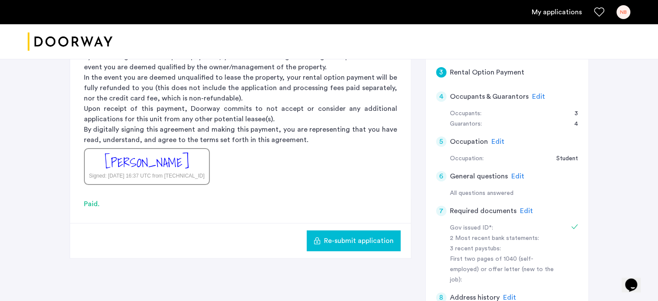
click at [380, 238] on span "Re-submit application" at bounding box center [359, 240] width 70 height 10
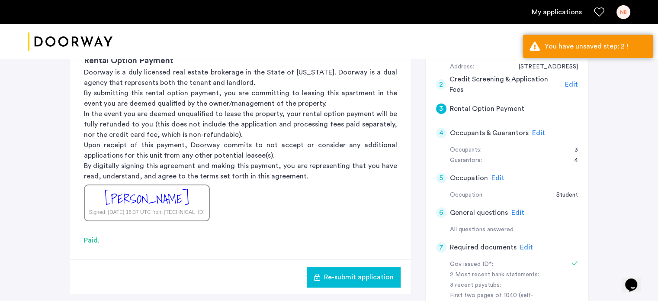
scroll to position [73, 0]
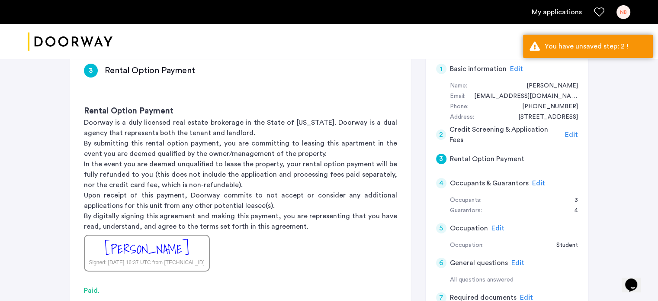
click at [569, 135] on span "Edit" at bounding box center [571, 134] width 13 height 7
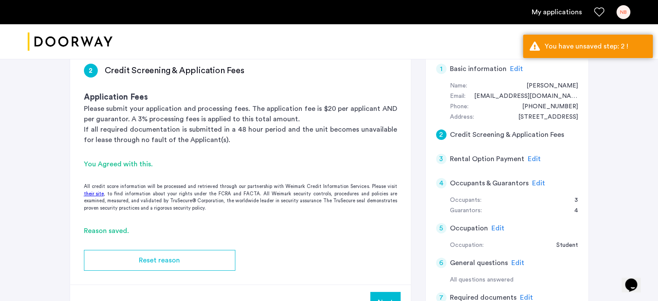
click at [95, 193] on link "their site" at bounding box center [94, 193] width 20 height 7
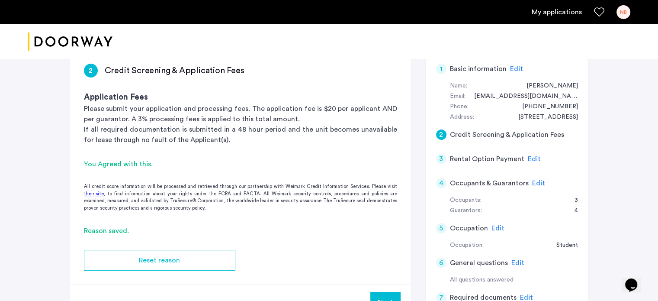
scroll to position [116, 0]
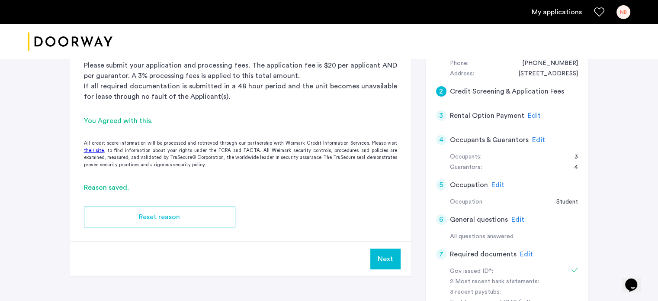
click at [390, 259] on button "Next" at bounding box center [385, 258] width 30 height 21
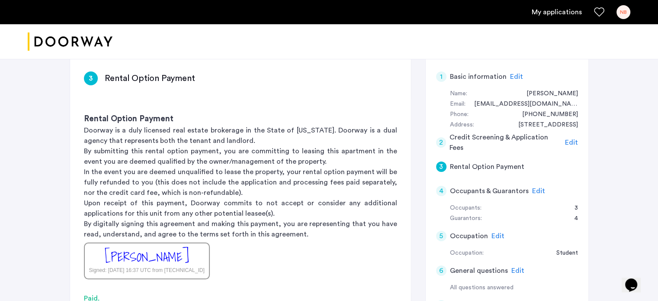
scroll to position [173, 0]
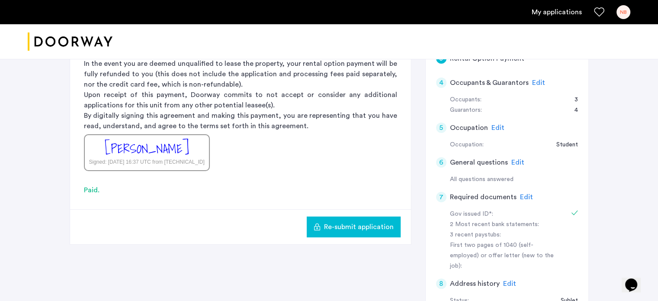
click at [349, 226] on span "Re-submit application" at bounding box center [359, 227] width 70 height 10
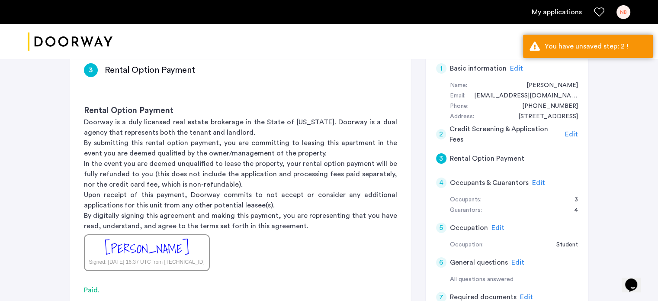
scroll to position [43, 0]
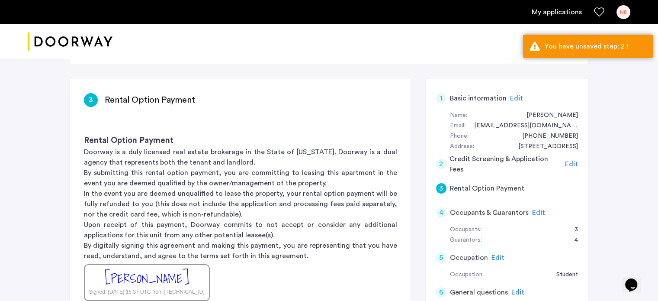
click at [571, 164] on span "Edit" at bounding box center [571, 164] width 13 height 7
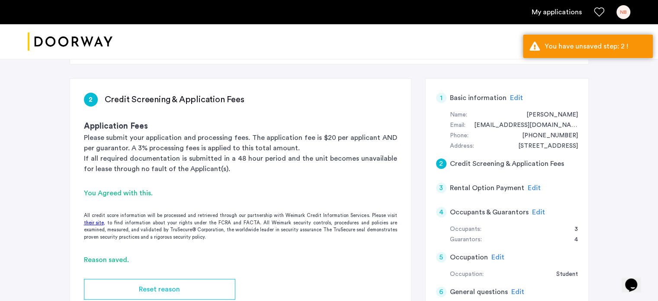
scroll to position [130, 0]
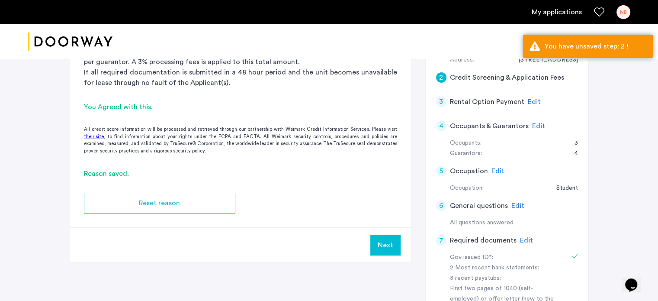
click at [389, 247] on button "Next" at bounding box center [385, 245] width 30 height 21
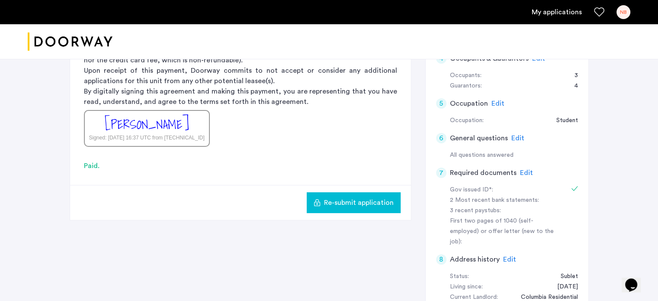
scroll to position [216, 0]
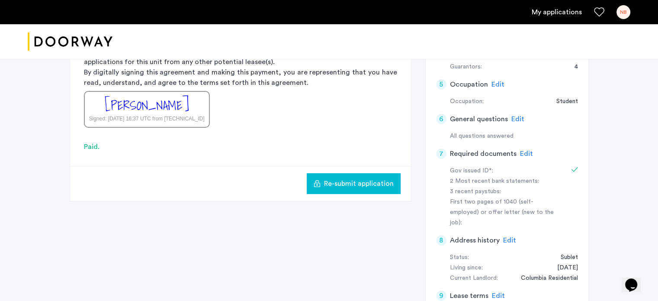
click at [353, 182] on span "Re-submit application" at bounding box center [359, 183] width 70 height 10
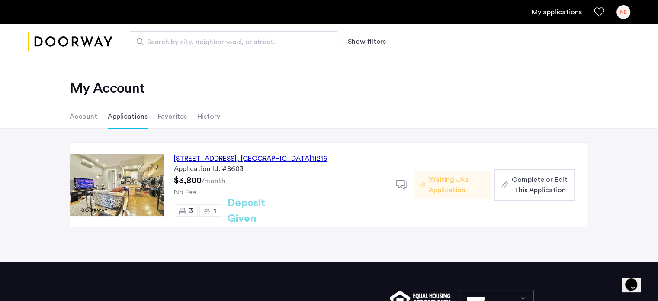
click at [554, 187] on span "Complete or Edit This Application" at bounding box center [539, 184] width 55 height 21
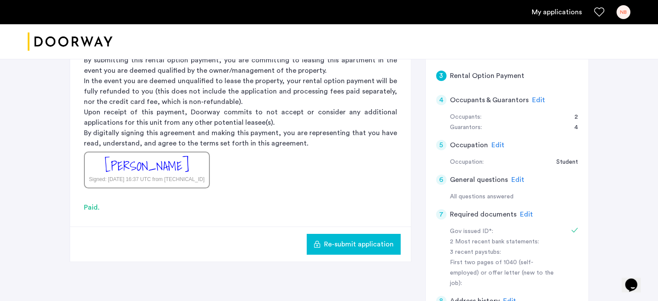
scroll to position [87, 0]
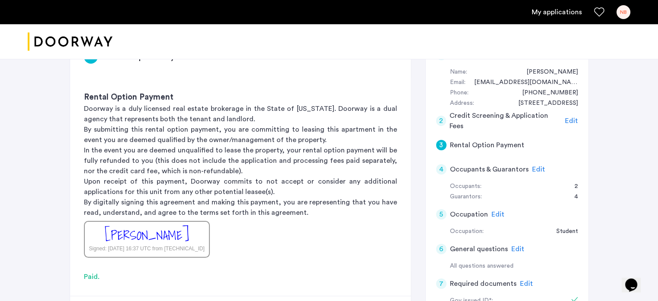
click at [537, 167] on span "Edit" at bounding box center [538, 169] width 13 height 7
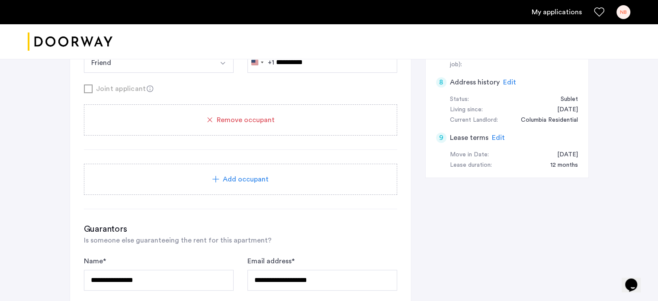
scroll to position [389, 0]
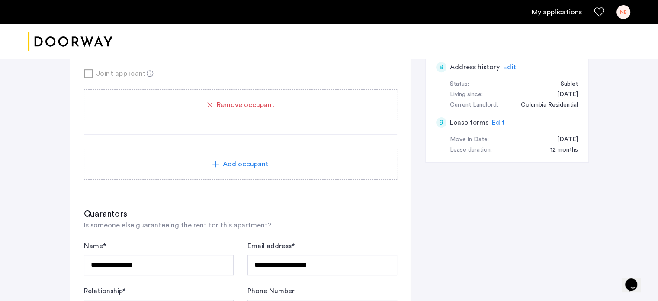
click at [227, 167] on span "Add occupant" at bounding box center [246, 164] width 46 height 10
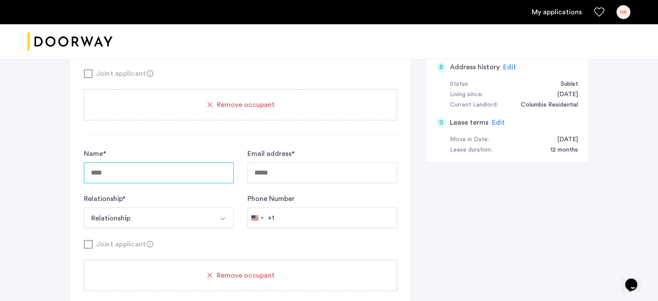
click at [153, 172] on input "Name *" at bounding box center [159, 172] width 150 height 21
type input "**********"
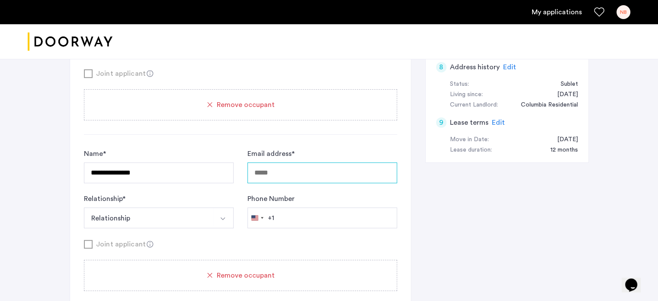
click at [314, 175] on input "Email address *" at bounding box center [322, 172] width 150 height 21
type input "**********"
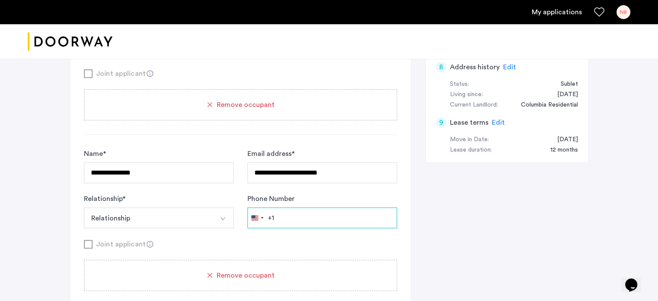
click at [296, 219] on input "Phone Number" at bounding box center [322, 217] width 150 height 21
click at [176, 211] on button "Relationship" at bounding box center [148, 217] width 129 height 21
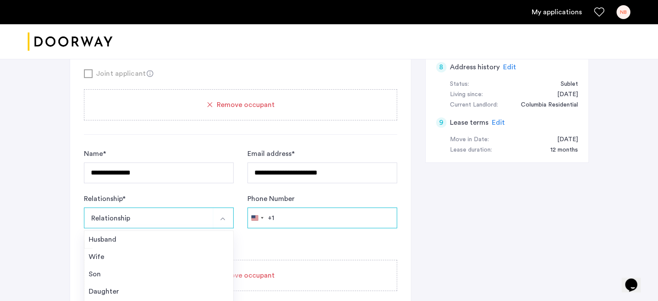
click at [289, 219] on input "Phone Number" at bounding box center [322, 217] width 150 height 21
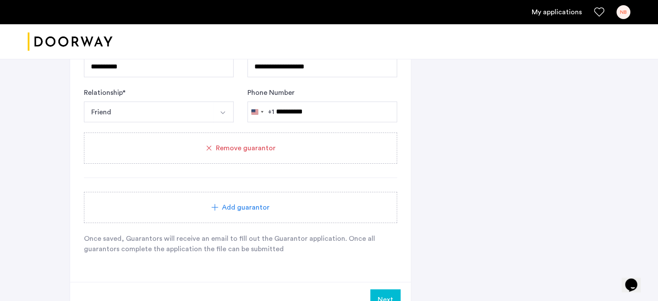
scroll to position [1212, 0]
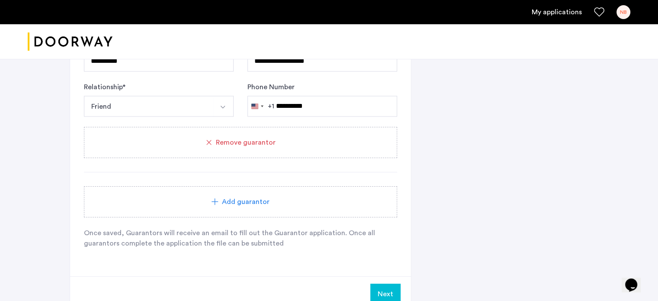
type input "**********"
click at [390, 289] on button "Next" at bounding box center [385, 293] width 30 height 21
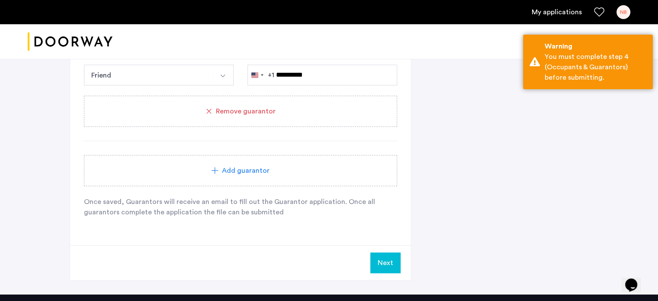
scroll to position [1310, 0]
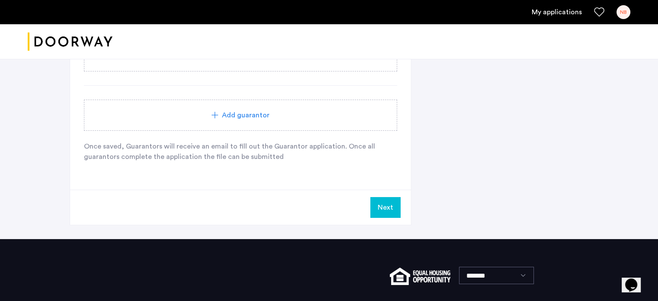
click at [379, 198] on button "Next" at bounding box center [385, 207] width 30 height 21
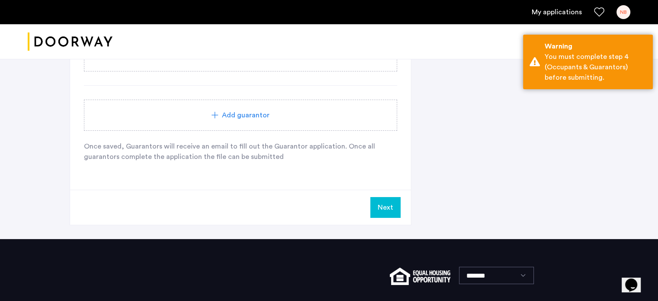
click at [379, 199] on button "Next" at bounding box center [385, 207] width 30 height 21
click at [378, 204] on button "Next" at bounding box center [385, 207] width 30 height 21
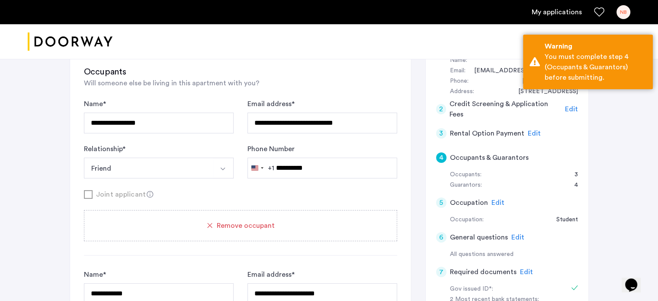
scroll to position [0, 0]
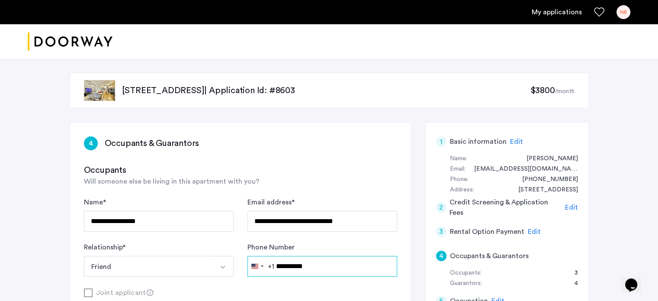
click at [338, 270] on input "**********" at bounding box center [322, 266] width 150 height 21
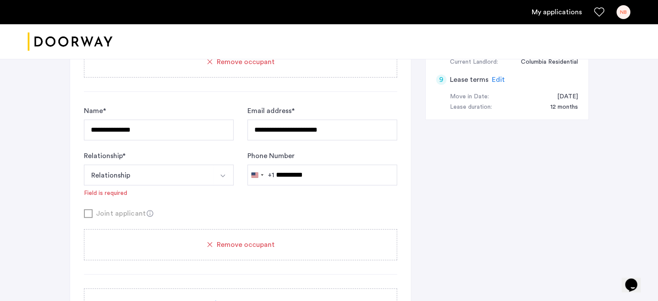
scroll to position [433, 0]
click at [195, 136] on input "**********" at bounding box center [159, 129] width 150 height 21
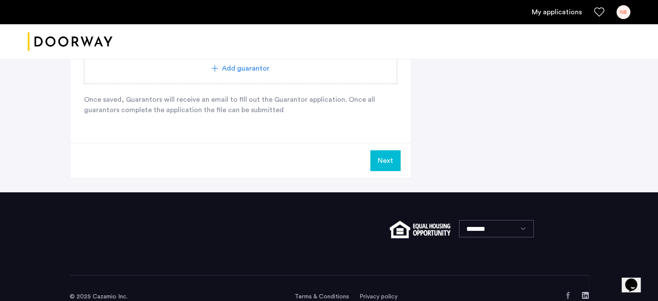
scroll to position [1371, 0]
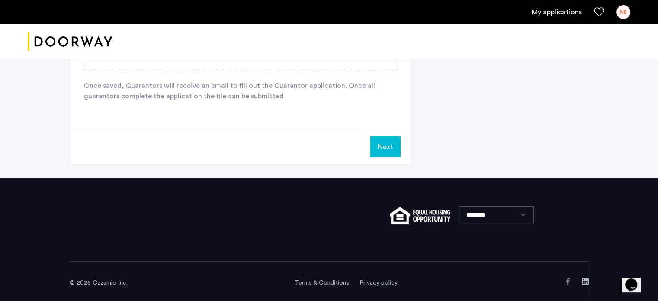
click at [377, 145] on button "Next" at bounding box center [385, 146] width 30 height 21
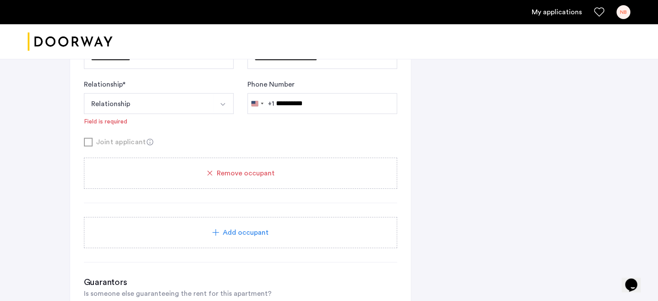
scroll to position [484, 0]
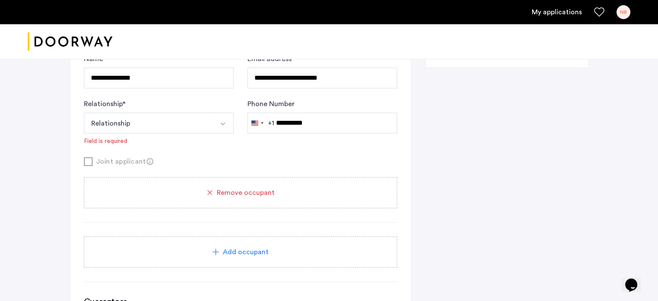
click at [192, 117] on button "Relationship" at bounding box center [148, 122] width 129 height 21
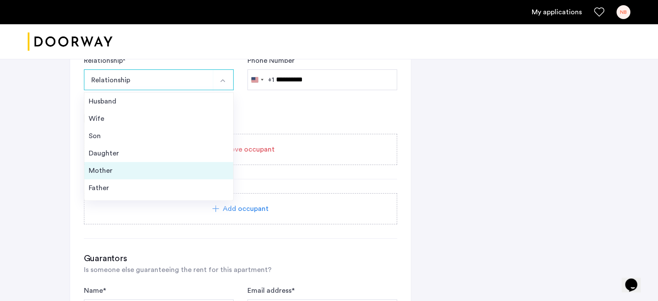
scroll to position [31, 0]
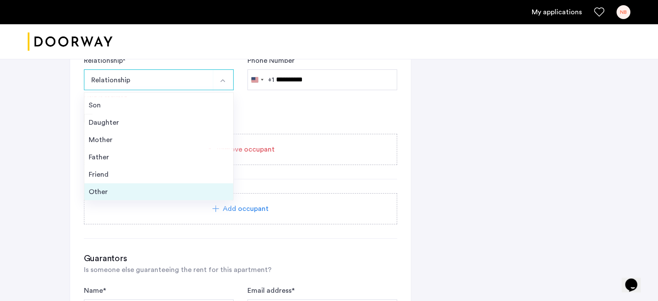
click at [146, 188] on div "Other" at bounding box center [159, 191] width 140 height 10
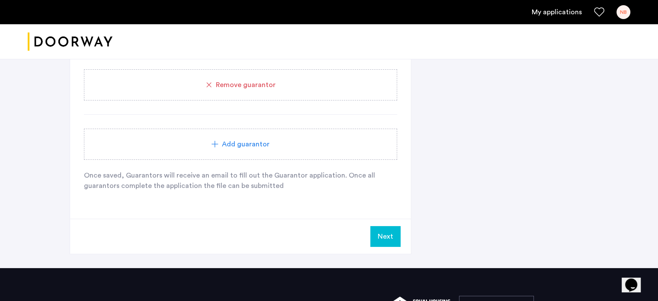
scroll to position [1359, 0]
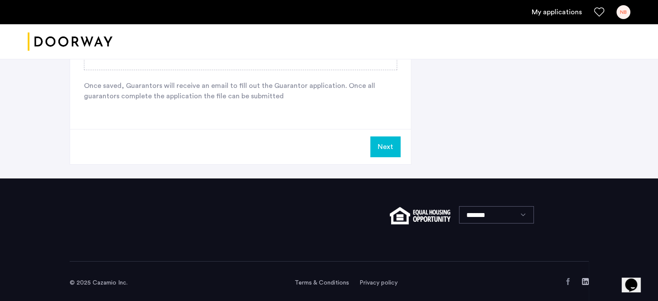
click at [383, 143] on button "Next" at bounding box center [385, 146] width 30 height 21
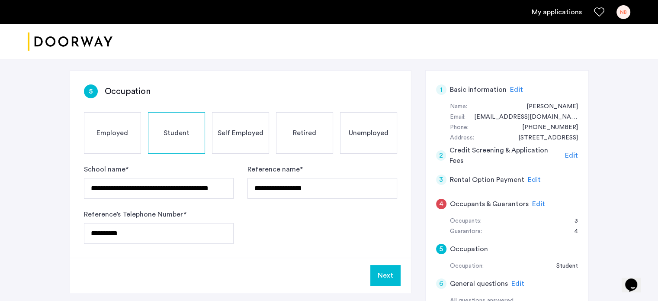
scroll to position [43, 0]
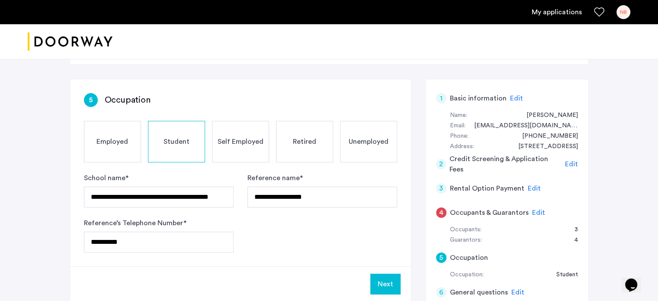
click at [537, 212] on span "Edit" at bounding box center [538, 212] width 13 height 7
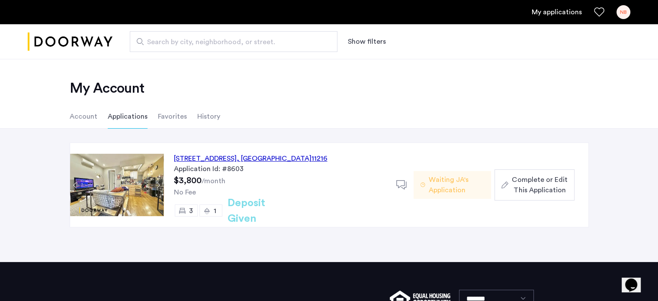
click at [460, 185] on span "Waiting JA's Application" at bounding box center [456, 184] width 55 height 21
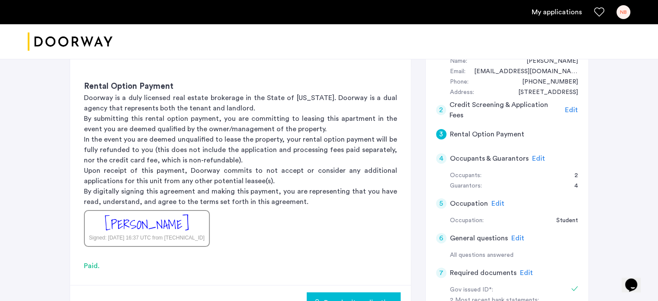
scroll to position [43, 0]
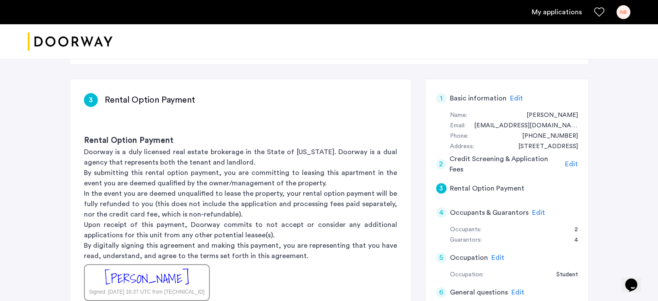
click at [511, 98] on span "Edit" at bounding box center [516, 98] width 13 height 7
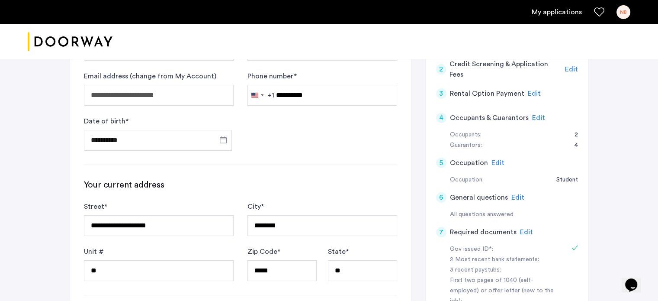
scroll to position [130, 0]
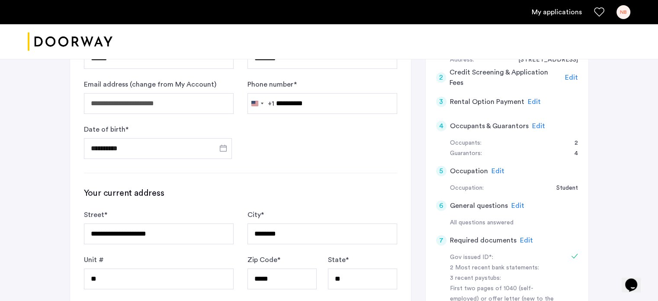
click at [535, 125] on span "Edit" at bounding box center [538, 125] width 13 height 7
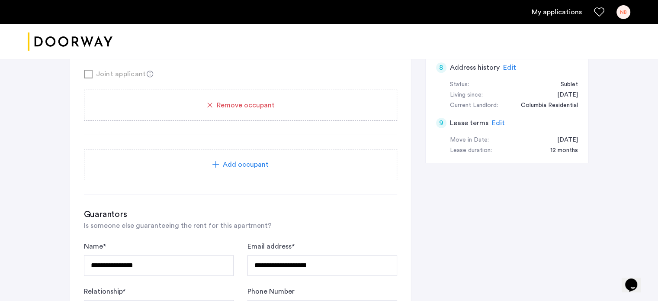
scroll to position [389, 0]
click at [279, 163] on div "Add occupant" at bounding box center [240, 164] width 292 height 10
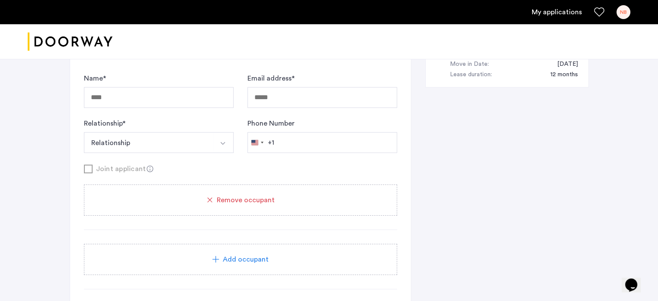
scroll to position [476, 0]
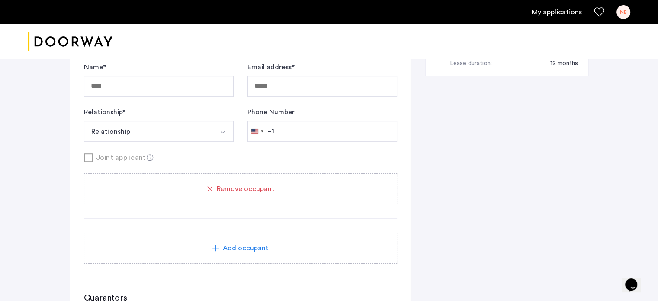
click at [214, 129] on button "Select option" at bounding box center [223, 131] width 21 height 21
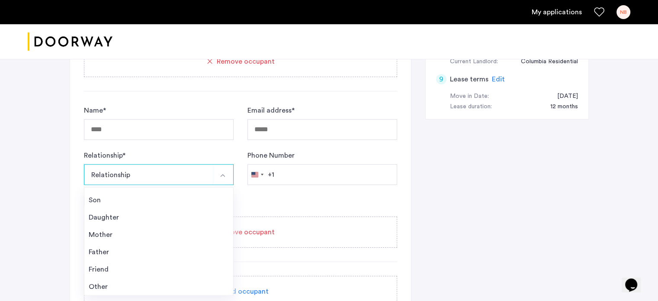
scroll to position [0, 0]
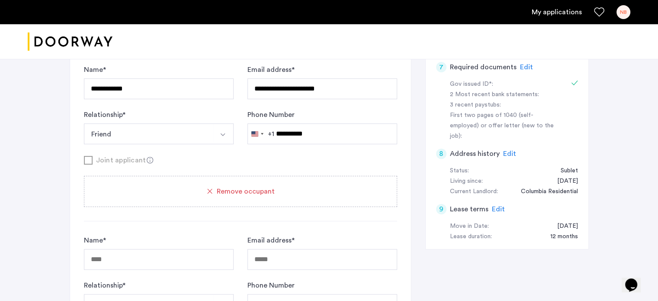
scroll to position [346, 0]
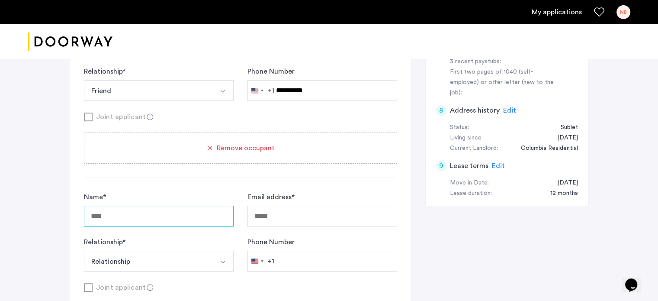
click at [167, 212] on input "Name *" at bounding box center [159, 216] width 150 height 21
type input "**********"
click at [305, 215] on input "Email address *" at bounding box center [322, 216] width 150 height 21
type input "**********"
click at [221, 258] on img "Select option" at bounding box center [222, 261] width 7 height 7
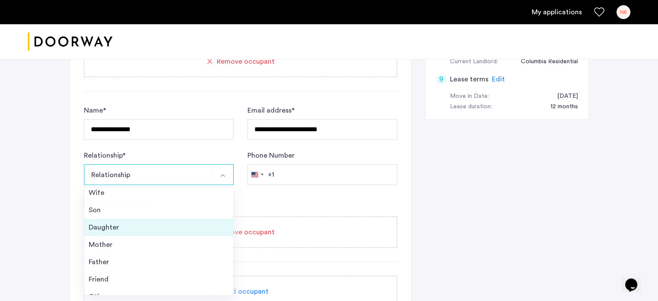
scroll to position [31, 0]
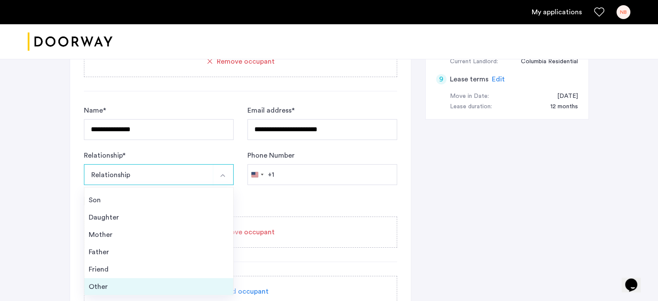
click at [141, 278] on li "Other" at bounding box center [158, 286] width 149 height 17
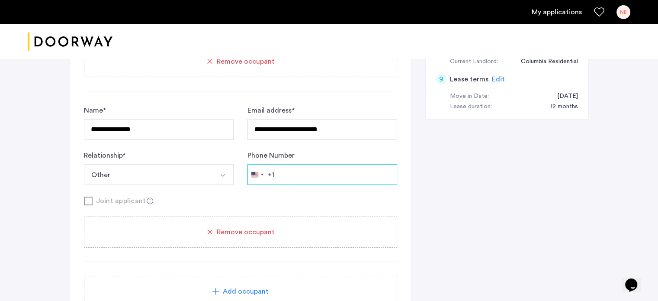
click at [285, 179] on input "Phone Number" at bounding box center [322, 174] width 150 height 21
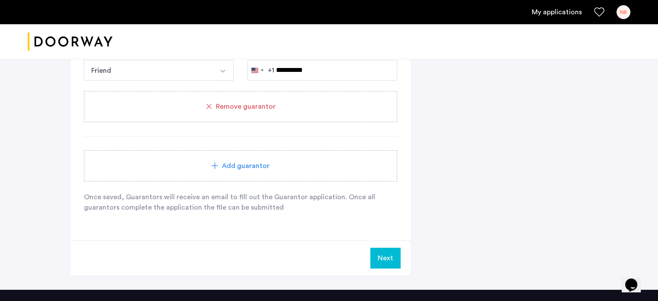
scroll to position [1260, 0]
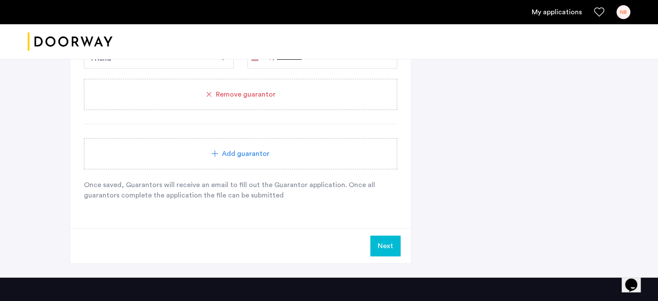
type input "**********"
click at [384, 242] on button "Next" at bounding box center [385, 245] width 30 height 21
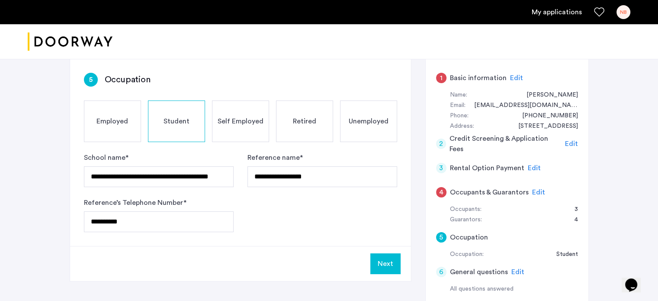
scroll to position [43, 0]
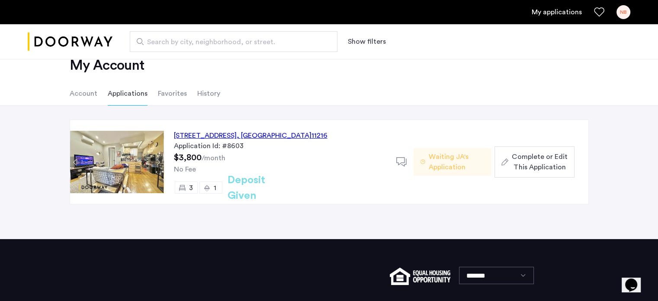
scroll to position [43, 0]
